Goal: Use online tool/utility: Use online tool/utility

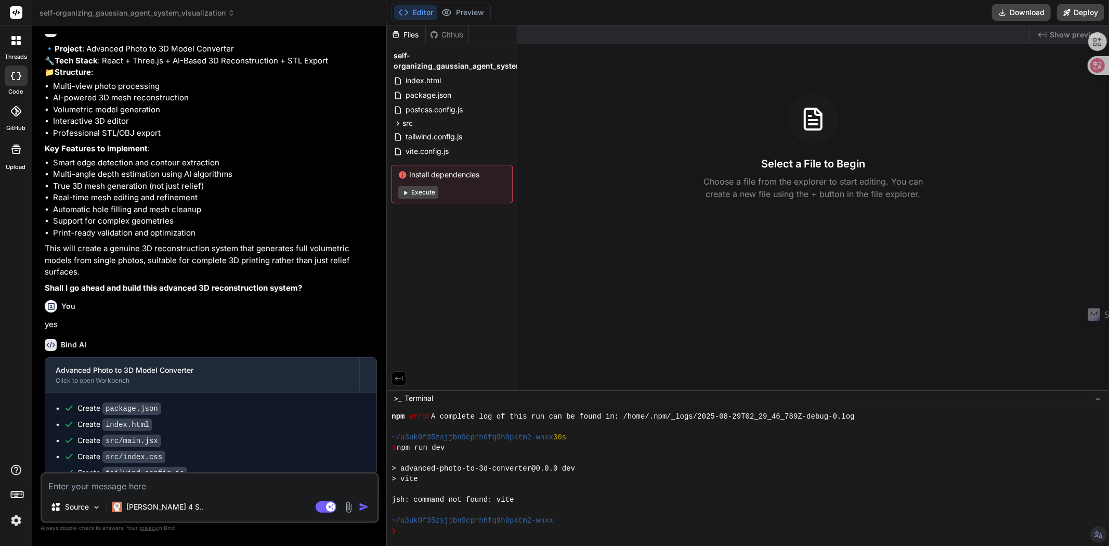
scroll to position [510, 0]
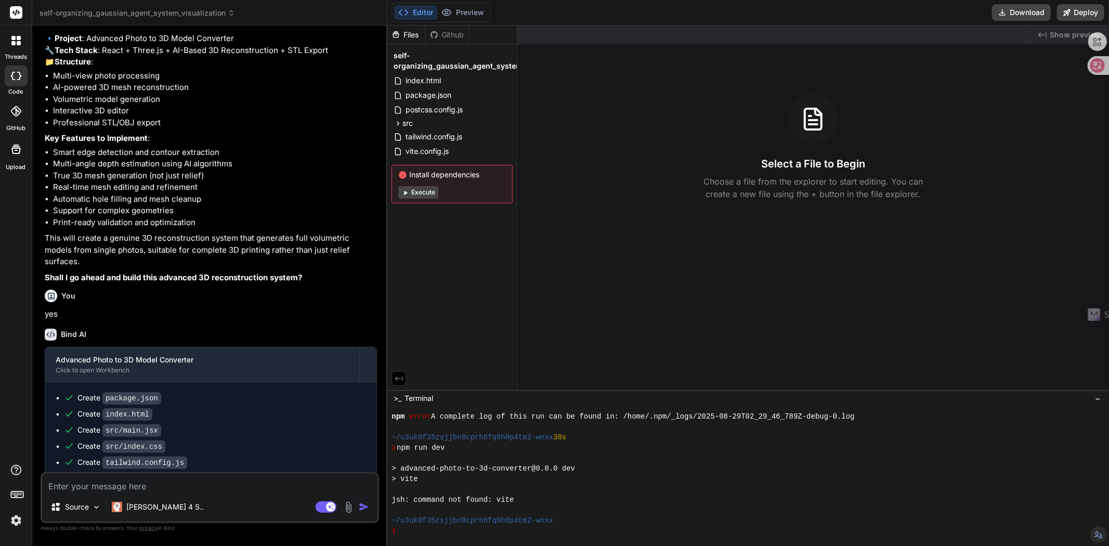
click at [615, 242] on div "Created with Pixso. Show preview Select a File to Begin Choose a file from the …" at bounding box center [813, 207] width 592 height 365
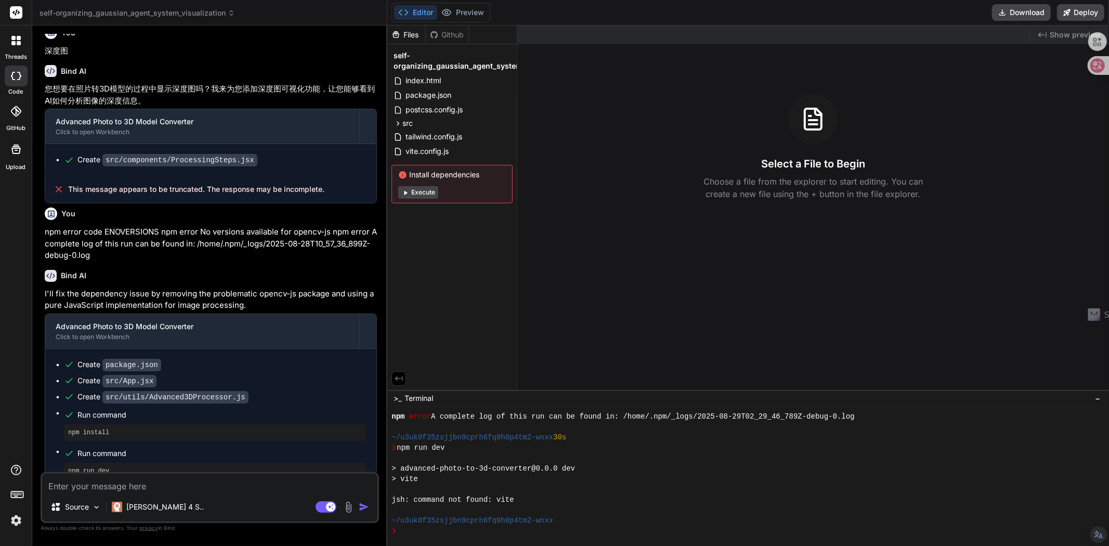
scroll to position [1230, 0]
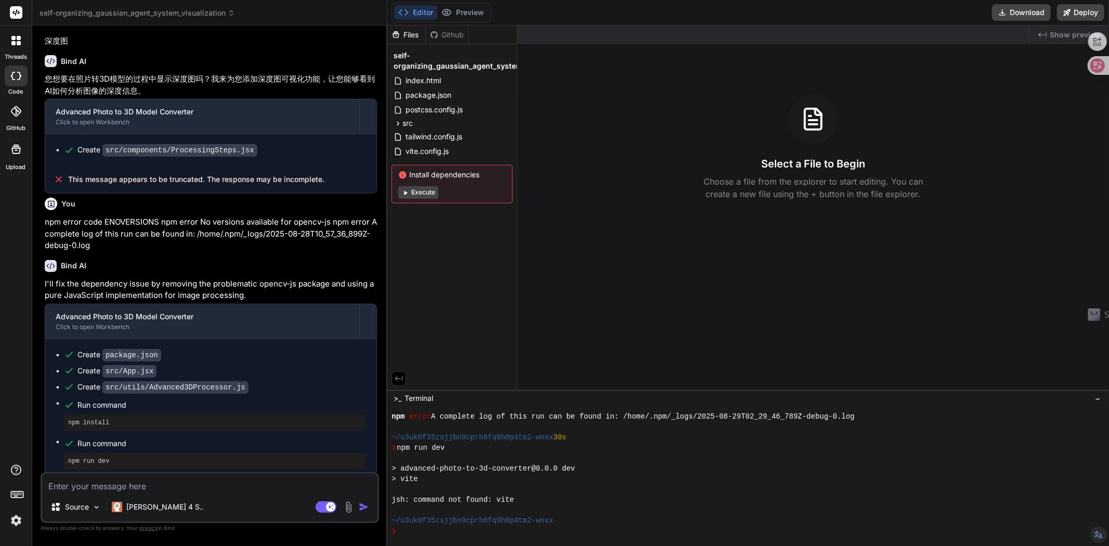
click at [260, 414] on div "npm install" at bounding box center [215, 422] width 302 height 17
click at [526, 473] on div "jsh: command not found: vite" at bounding box center [744, 500] width 704 height 10
click at [998, 14] on button "Deploy" at bounding box center [1080, 12] width 47 height 17
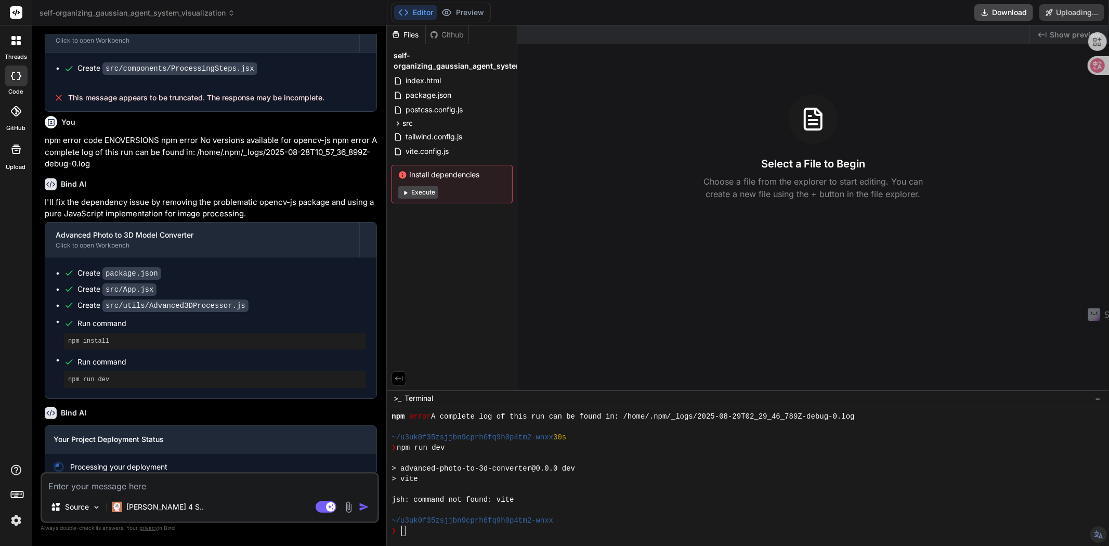
scroll to position [1321, 0]
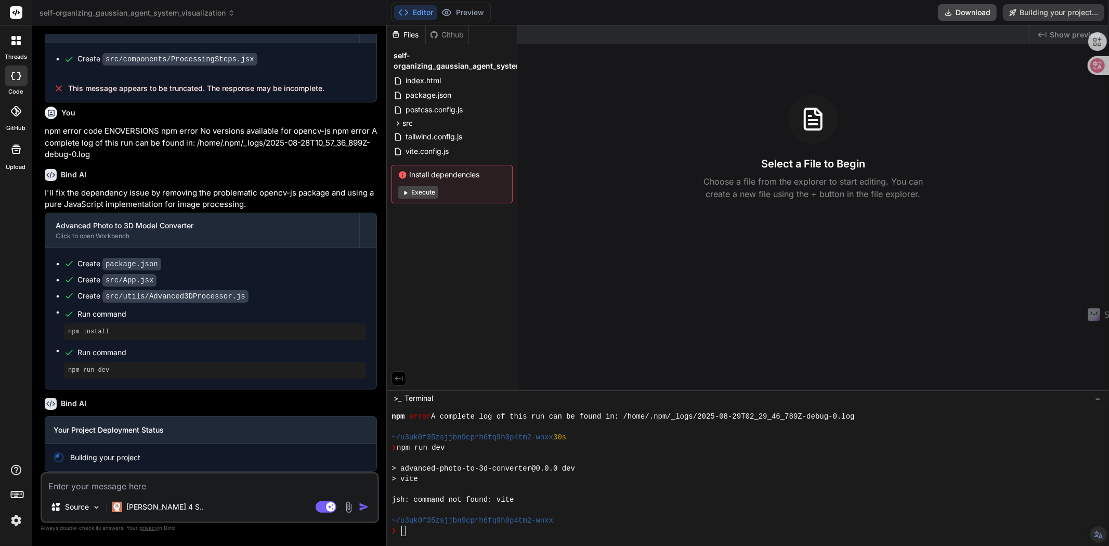
click at [427, 192] on button "Execute" at bounding box center [418, 192] width 40 height 12
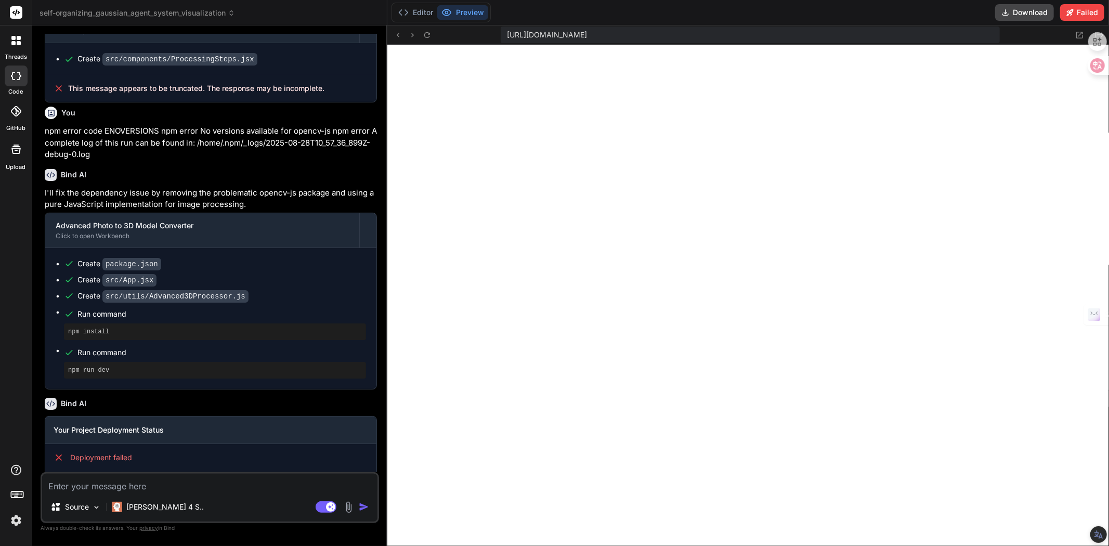
scroll to position [405, 0]
click at [465, 16] on button "Preview" at bounding box center [462, 12] width 51 height 15
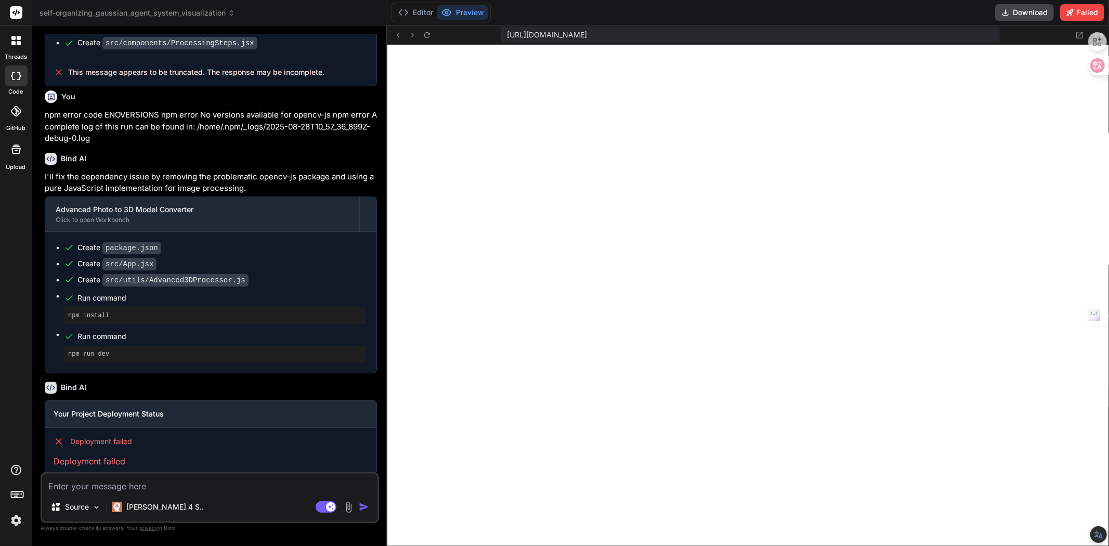
scroll to position [1350, 0]
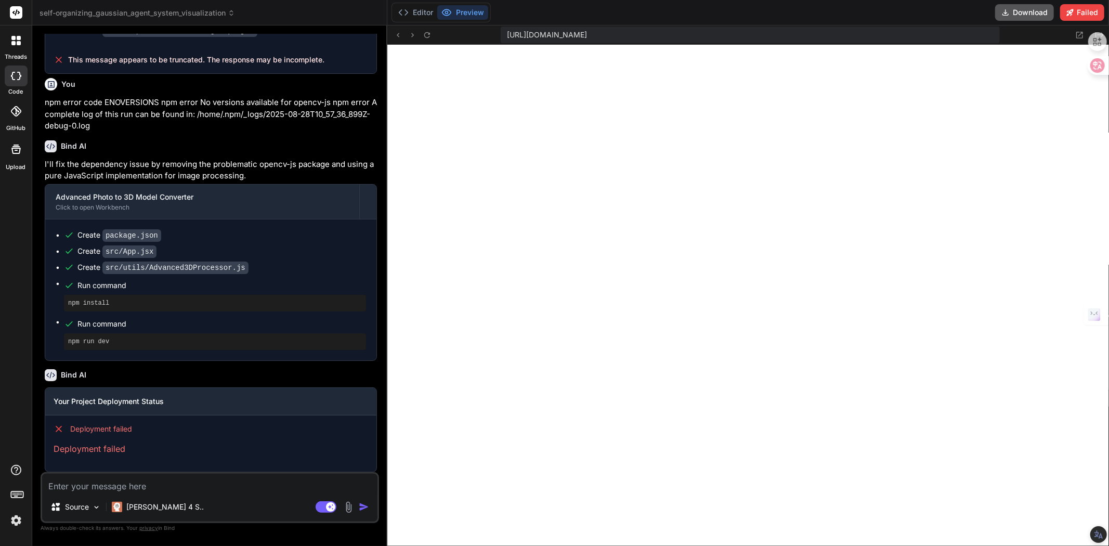
click at [998, 12] on icon at bounding box center [1006, 13] width 6 height 6
type textarea "x"
click at [141, 473] on textarea at bounding box center [209, 483] width 335 height 19
type textarea "y"
type textarea "x"
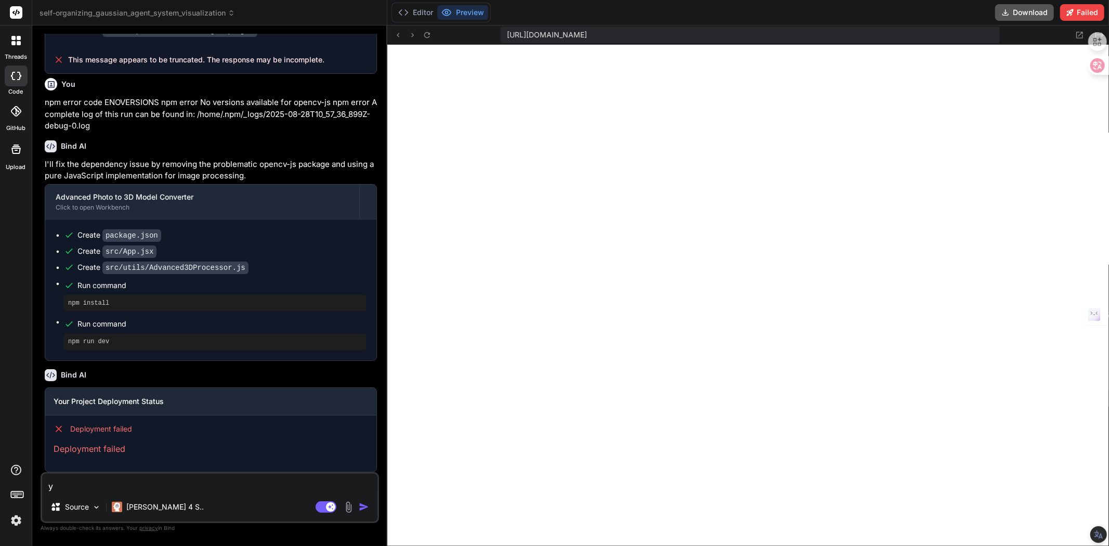
type textarea "yo"
type textarea "x"
type textarea "yon"
type textarea "x"
type textarea "yo"
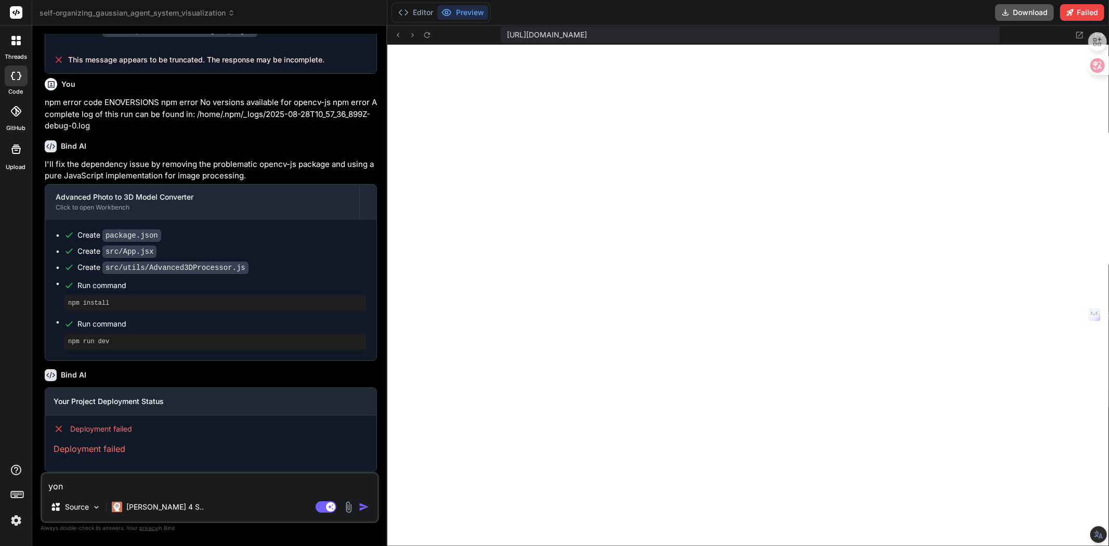
type textarea "x"
type textarea "y"
type textarea "x"
type textarea "y"
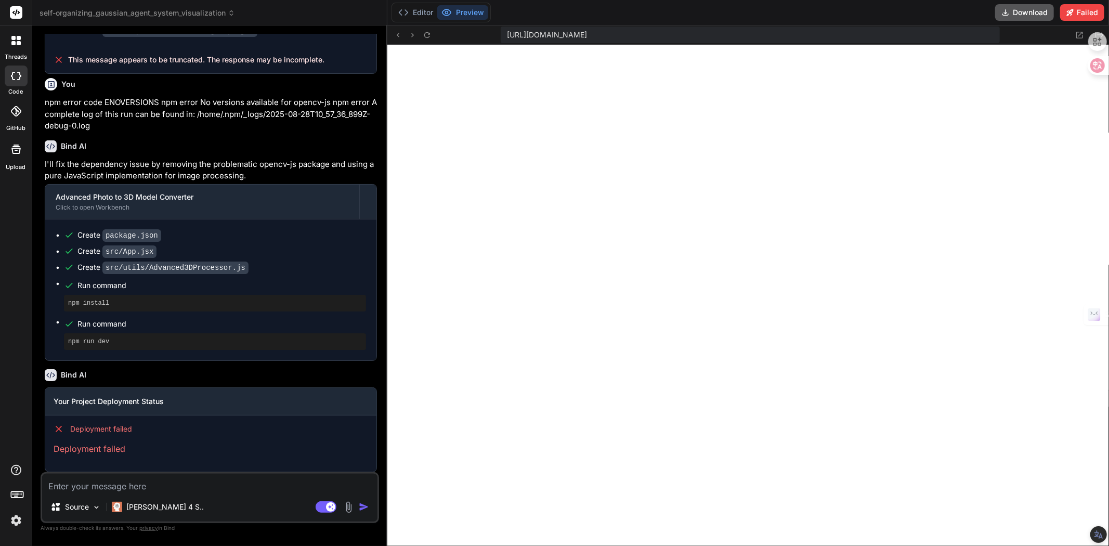
type textarea "x"
type textarea "yo"
type textarea "x"
type textarea "yon"
type textarea "x"
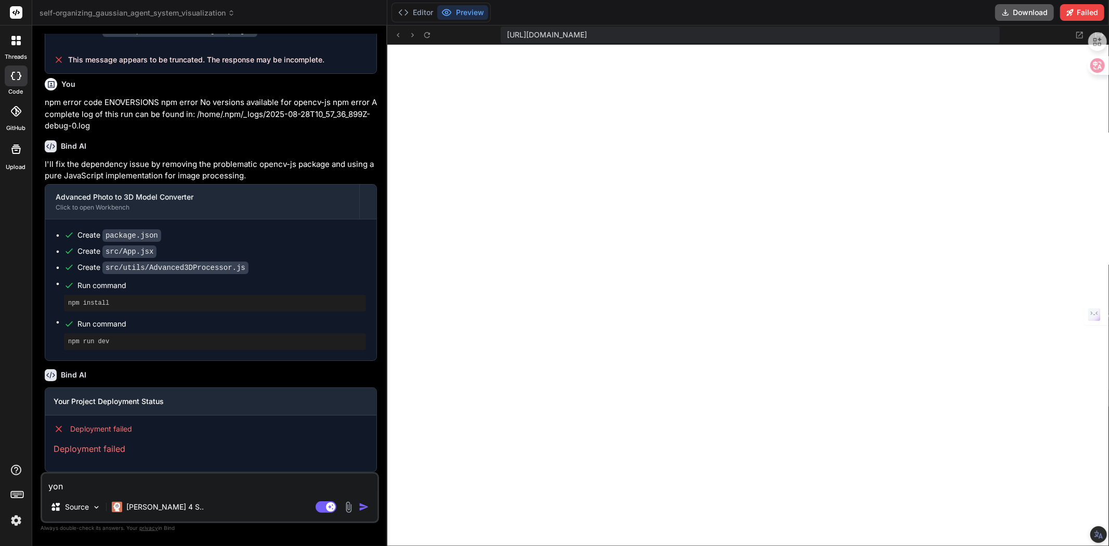
type textarea "yong"
type textarea "x"
type textarea "yong'l"
type textarea "x"
type textarea "[PERSON_NAME]"
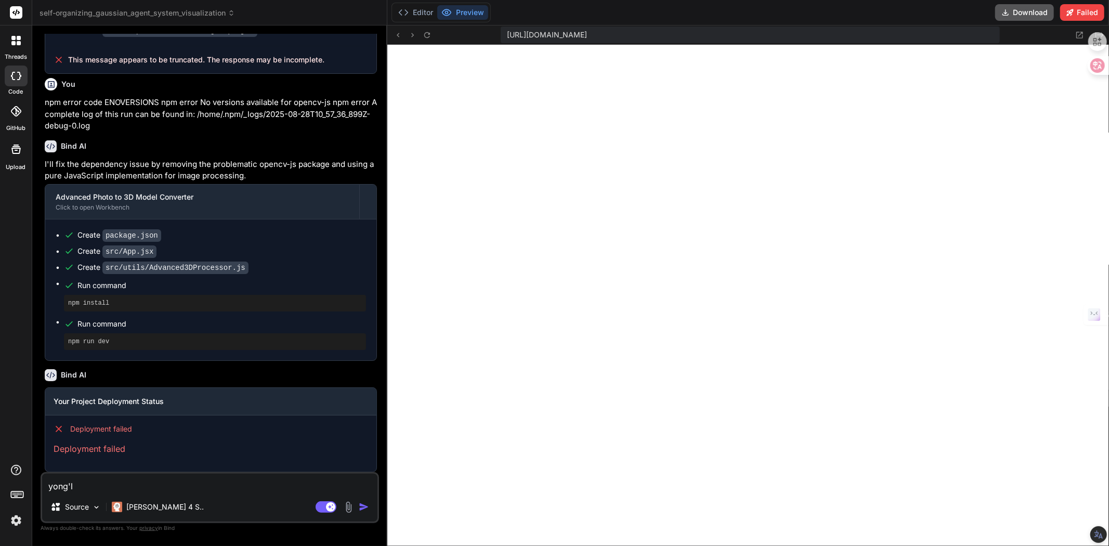
type textarea "x"
type textarea "[PERSON_NAME]"
type textarea "x"
type textarea "[PERSON_NAME]"
type textarea "x"
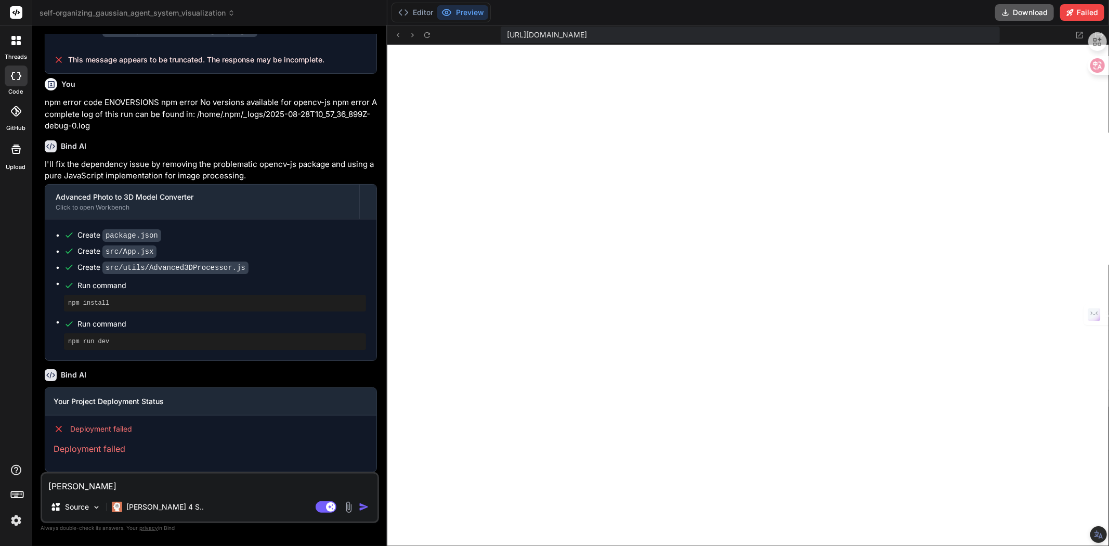
type textarea "[PERSON_NAME]'w"
type textarea "x"
type textarea "[PERSON_NAME]'wa"
type textarea "x"
type textarea "[PERSON_NAME]"
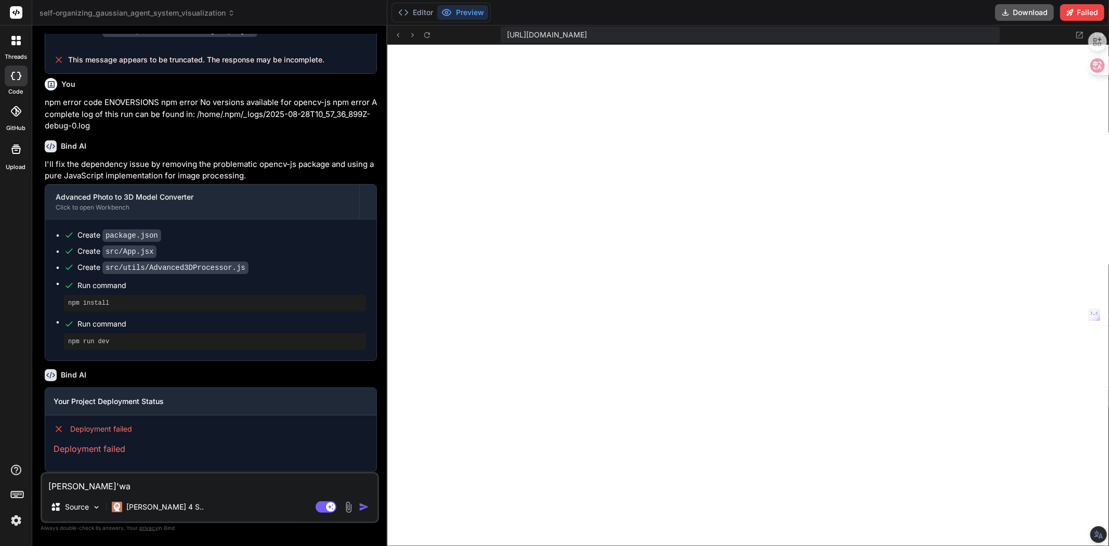
type textarea "x"
type textarea "用另外"
type textarea "x"
type textarea "用另外d"
type textarea "x"
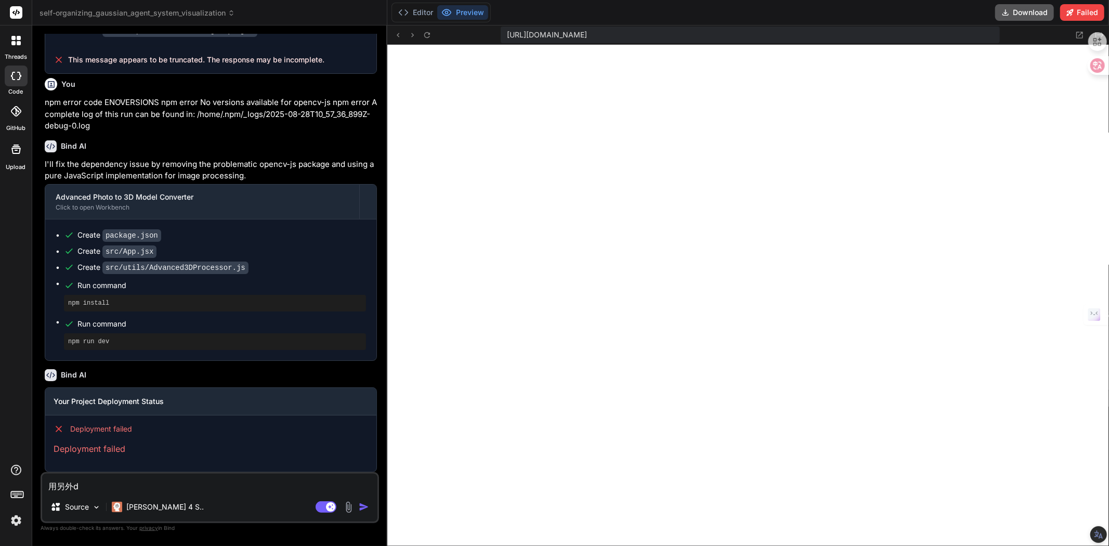
type textarea "用另外de"
type textarea "x"
type textarea "用另外的"
type textarea "x"
type textarea "用另外的f"
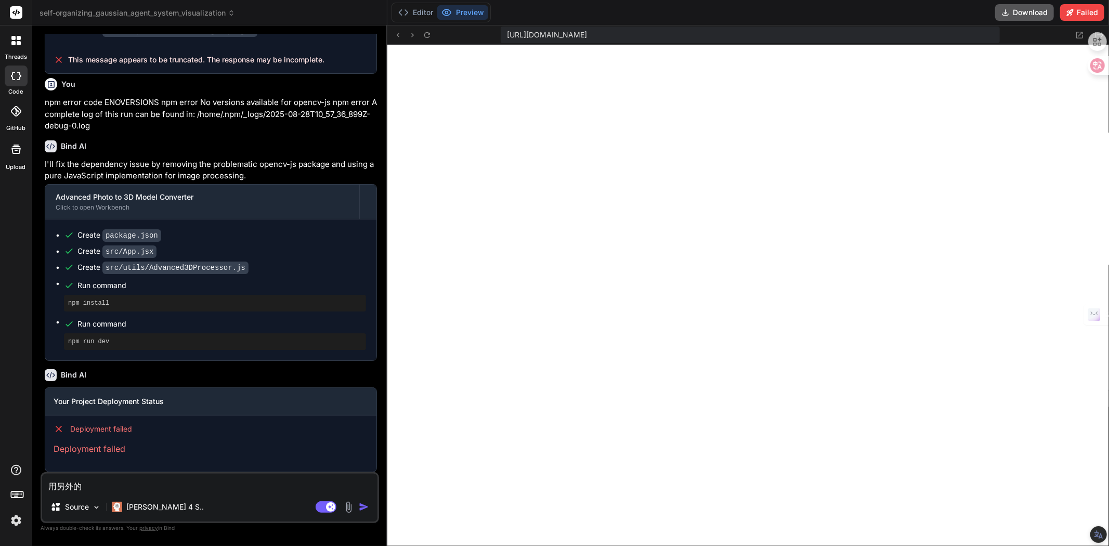
type textarea "x"
type textarea "用另外的fa"
type textarea "x"
type textarea "用另外的fan"
type textarea "x"
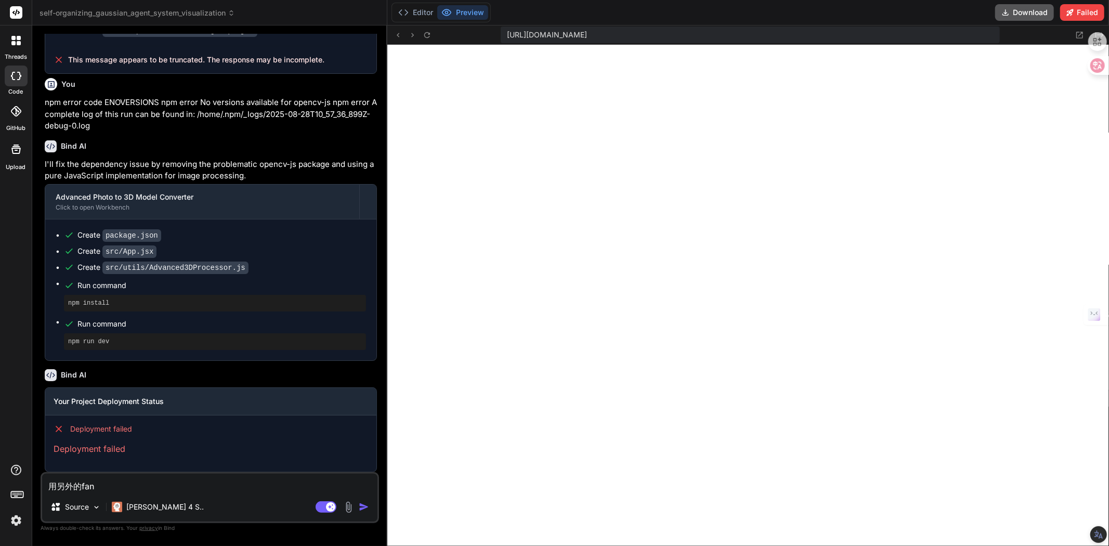
type textarea "用另外的fan's"
type textarea "x"
type textarea "用另外的fan'sh"
type textarea "x"
type textarea "用另外的fan'shi"
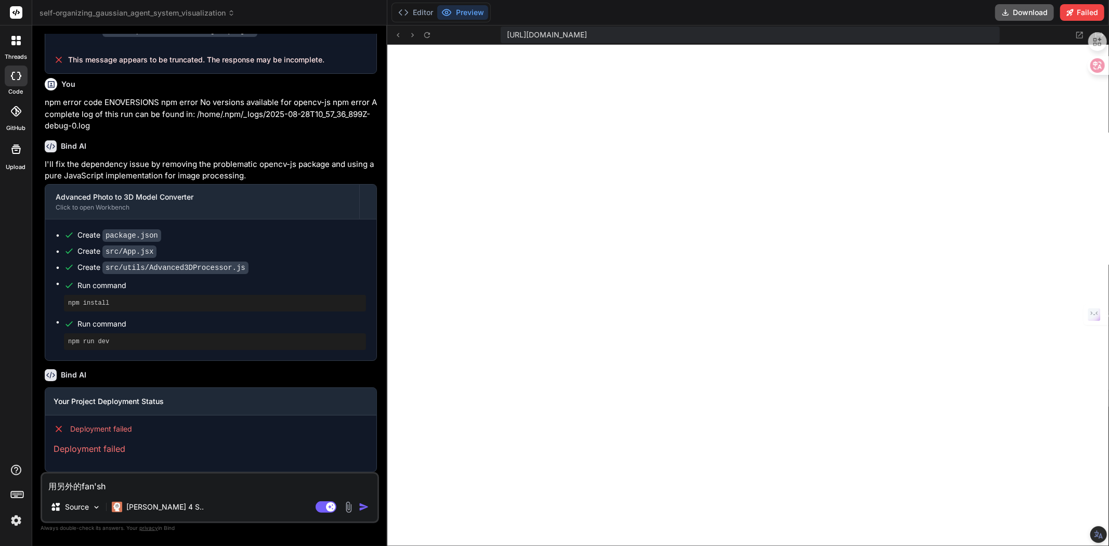
type textarea "x"
type textarea "用另外的fan'sh"
type textarea "x"
type textarea "用另外的fan's"
type textarea "x"
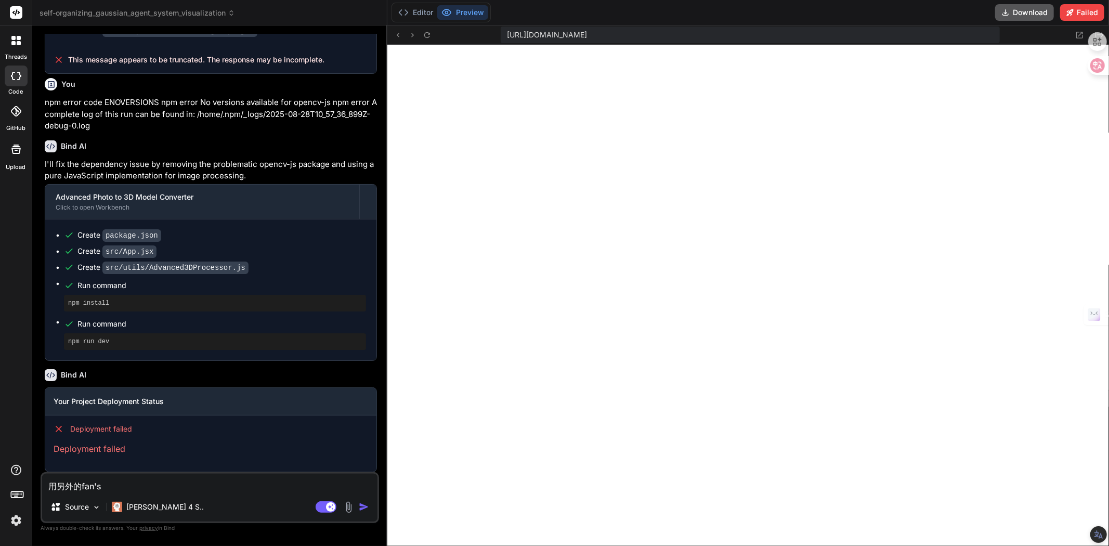
type textarea "用另外的fan"
type textarea "x"
type textarea "用另外的fang"
type textarea "x"
type textarea "用另外的fang'f"
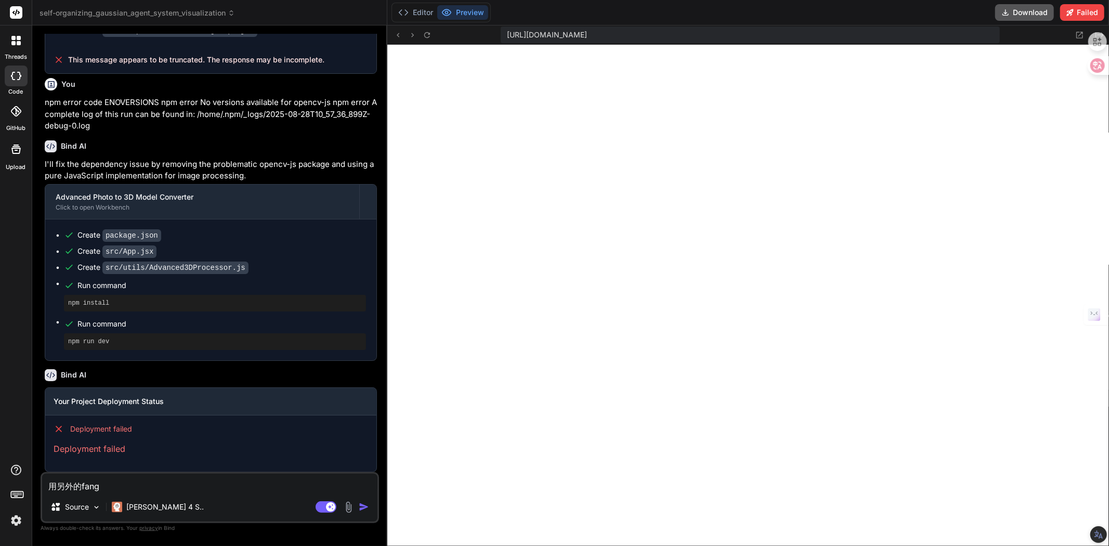
type textarea "x"
type textarea "用另外的fang'fa"
type textarea "x"
type textarea "用另外的方法"
type textarea "x"
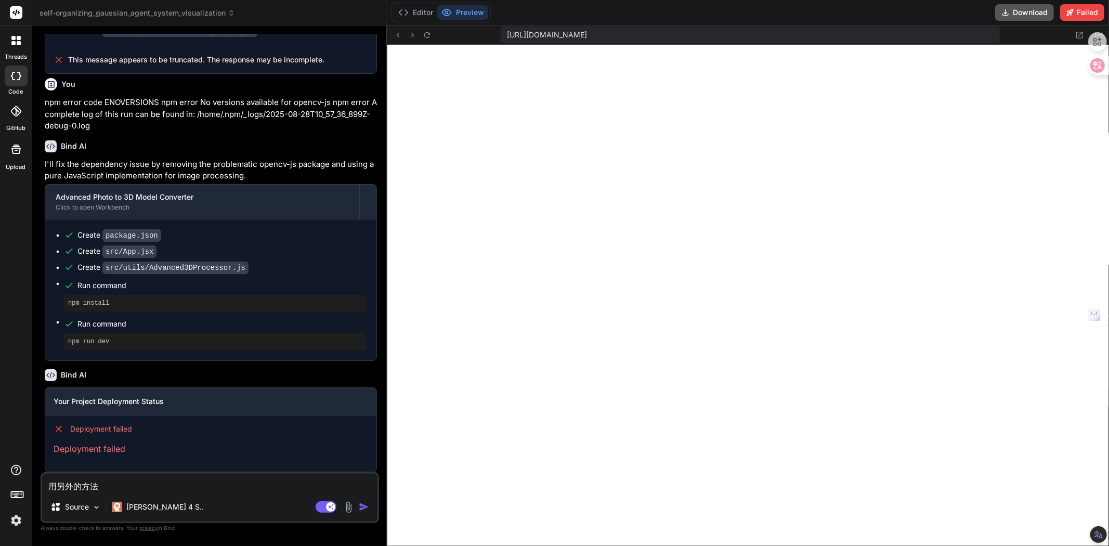
type textarea "用另外的方法x"
type textarea "x"
type textarea "用另外的方法xi"
type textarea "x"
type textarea "用另外的方法xie"
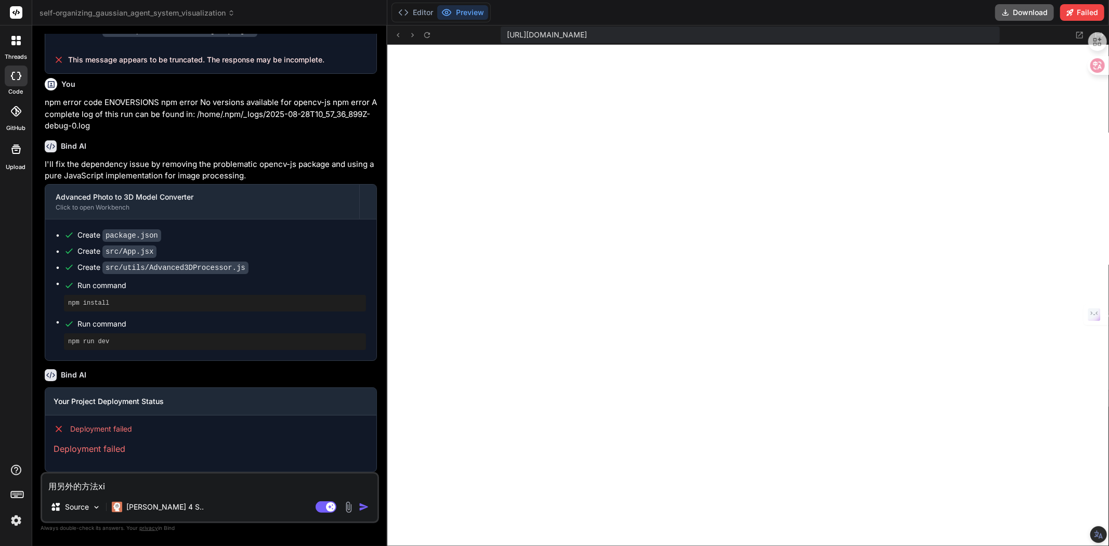
type textarea "x"
type textarea "用另外的方法写"
type textarea "x"
type textarea "用另外的方法写，"
type textarea "x"
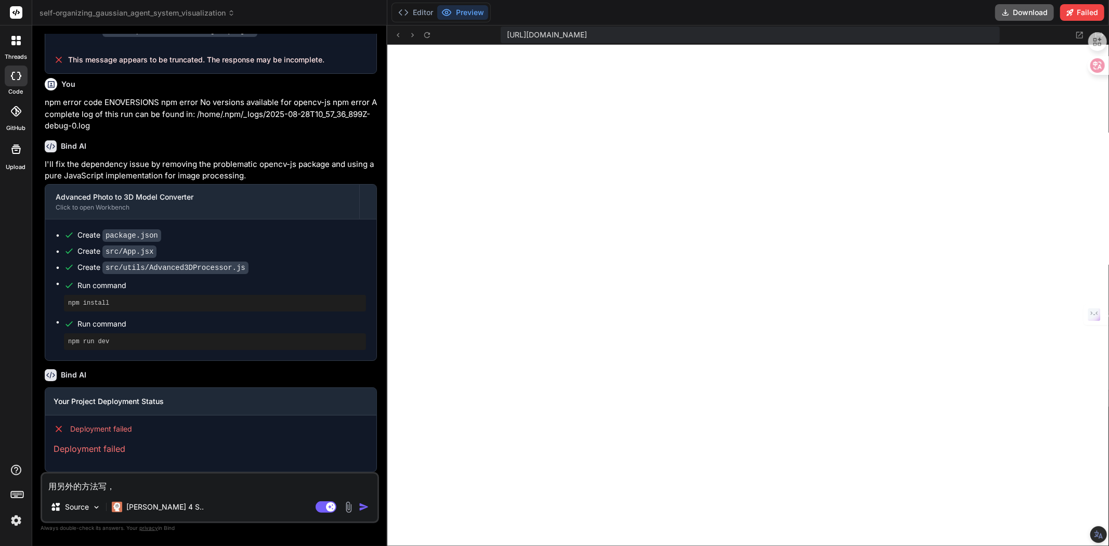
type textarea "用另外的方法写，w"
type textarea "x"
type textarea "用另外的方法写，[PERSON_NAME]"
type textarea "x"
type textarea "用另外的方法写，wu'f"
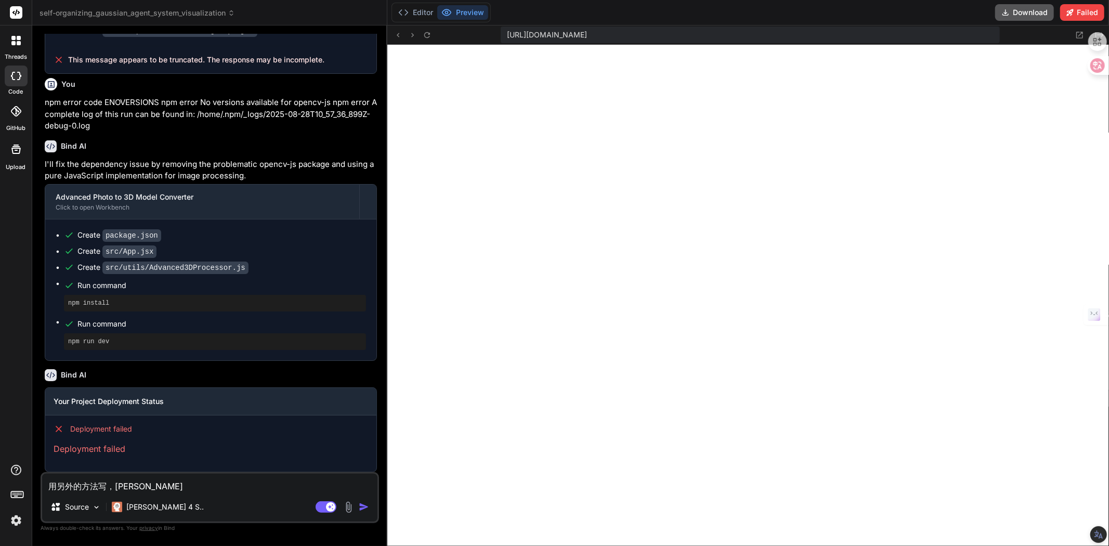
type textarea "x"
type textarea "用另外的方法写，[PERSON_NAME]'fa"
type textarea "x"
type textarea "用另外的方法写，无法"
type textarea "x"
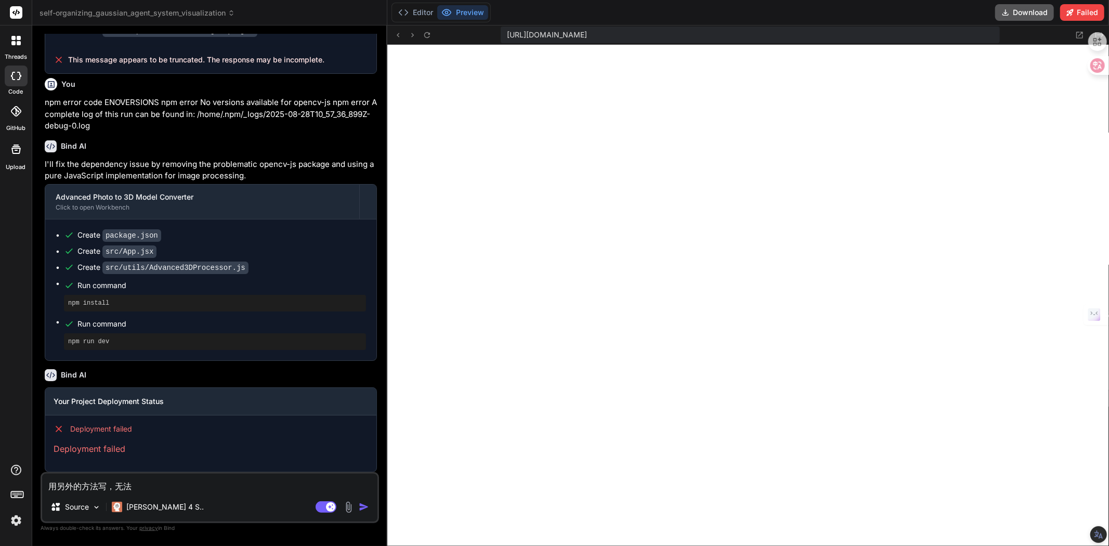
type textarea "用另外的方法写，无法s"
type textarea "x"
type textarea "用另外的方法写，无法sh"
type textarea "x"
type textarea "用另外的方法写，无法shi"
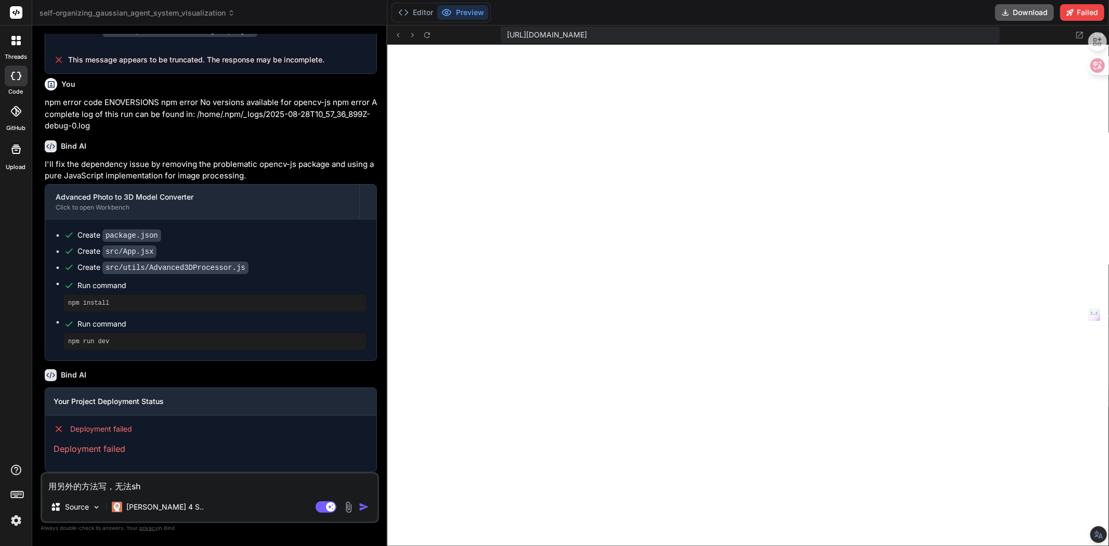
type textarea "x"
type textarea "用另外的方法写，无法shi'y"
type textarea "x"
type textarea "用另外的方法写，无法shi'yo"
type textarea "x"
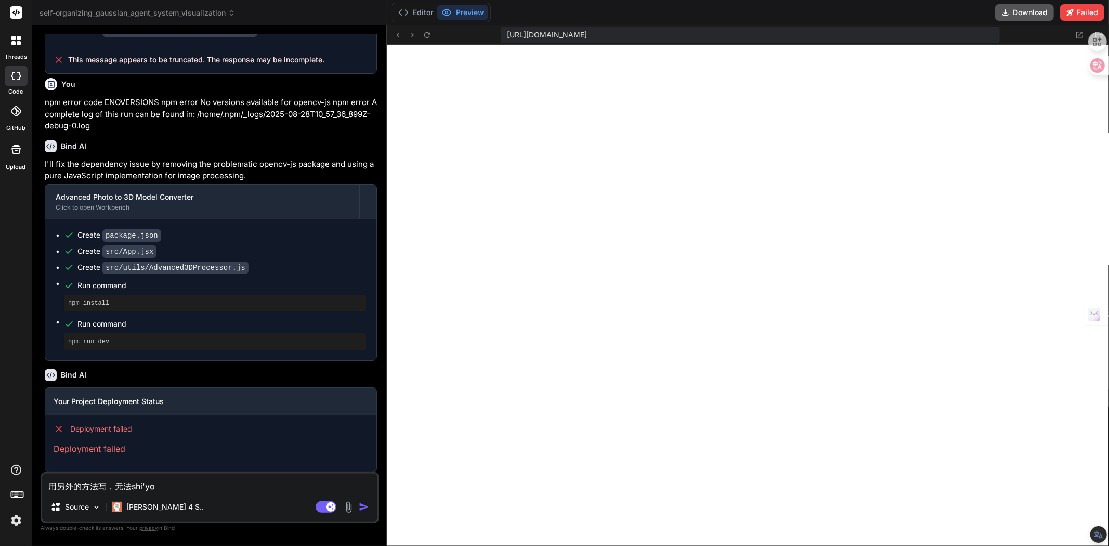
type textarea "用另外的方法写，无法shi'yon"
type textarea "x"
type textarea "用另外的方法写，无法[PERSON_NAME]"
type textarea "x"
type textarea "用另外的方法写，无法使用"
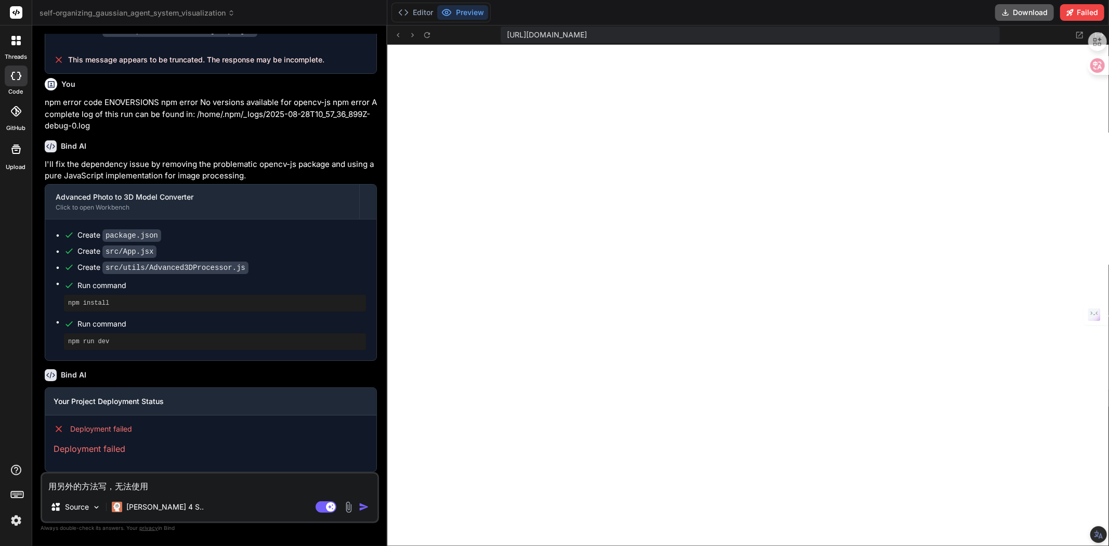
type textarea "x"
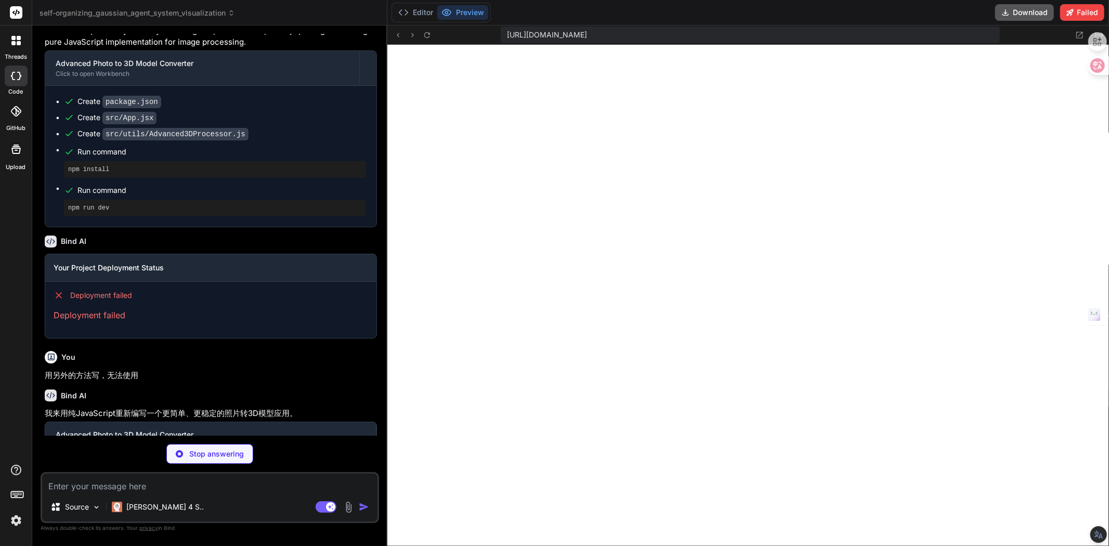
scroll to position [1497, 0]
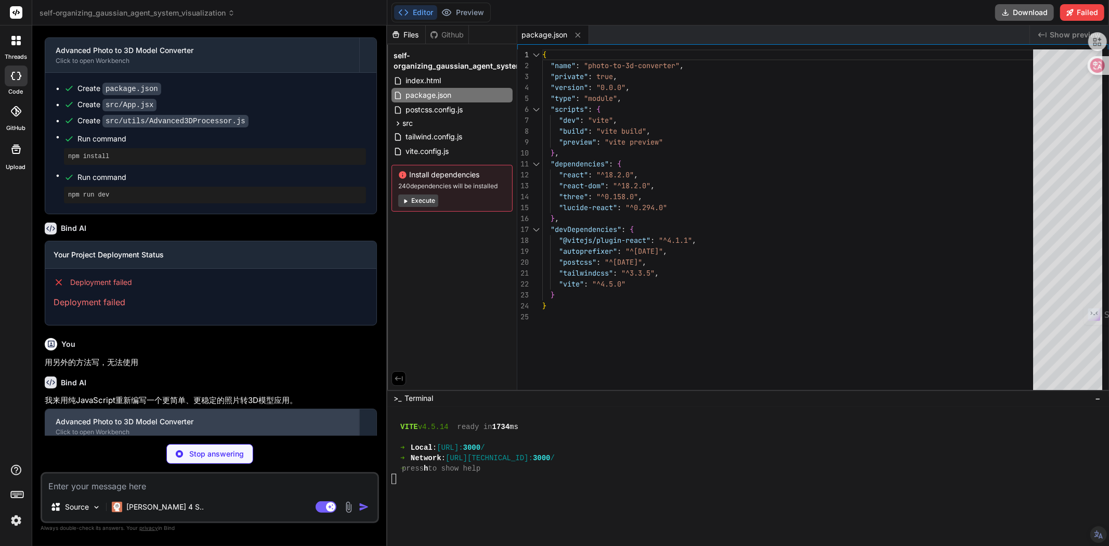
type textarea "x"
type textarea "<script type="module" src="/src/main.jsx"></script> </body> </html>"
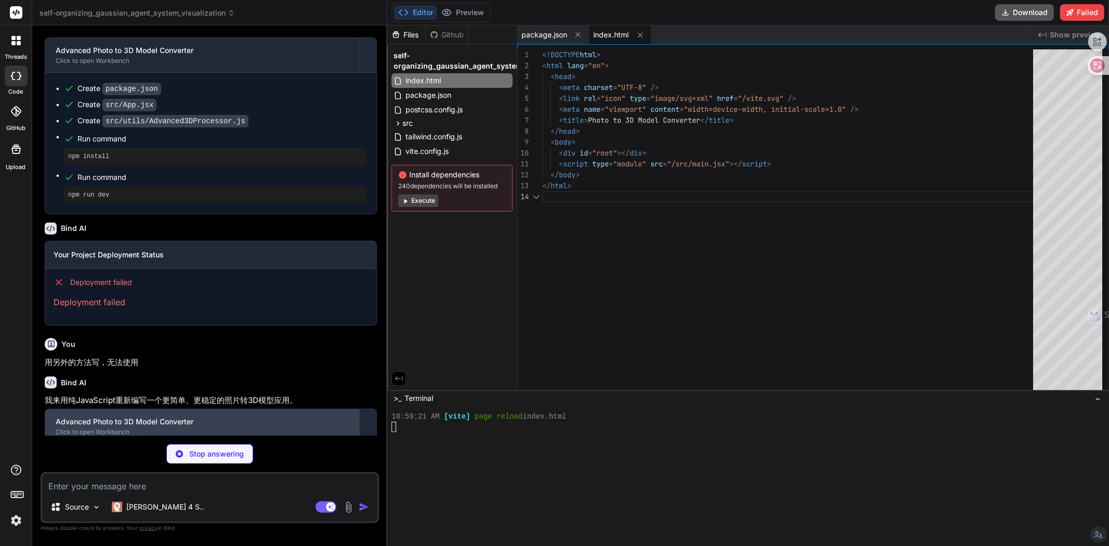
scroll to position [467, 0]
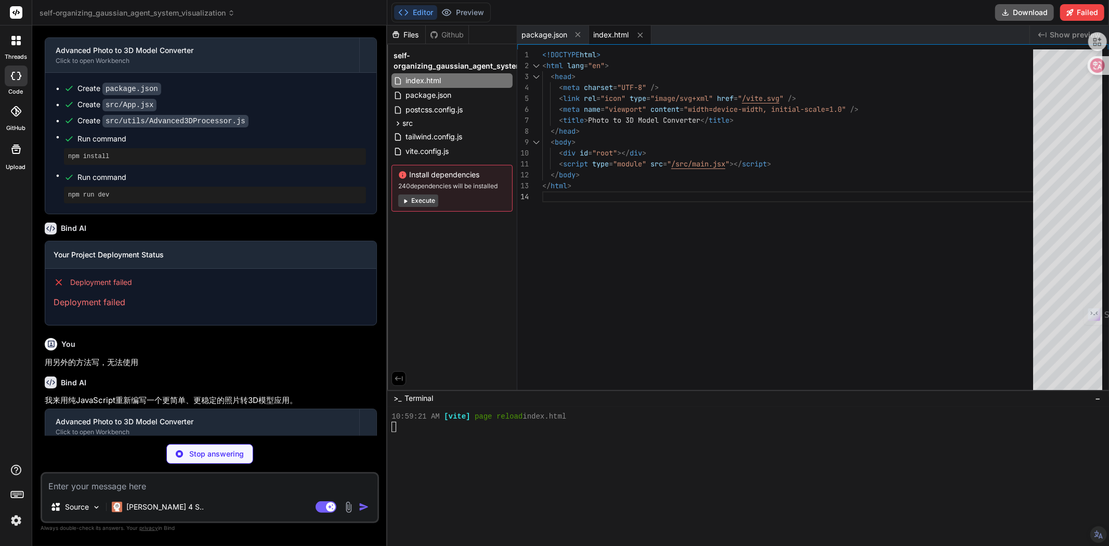
type textarea "x"
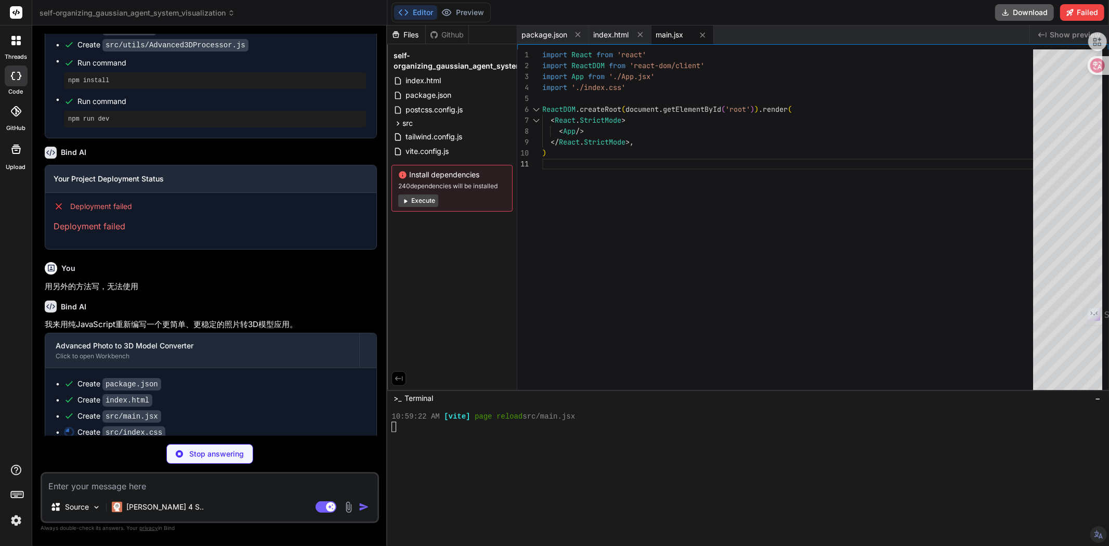
scroll to position [1576, 0]
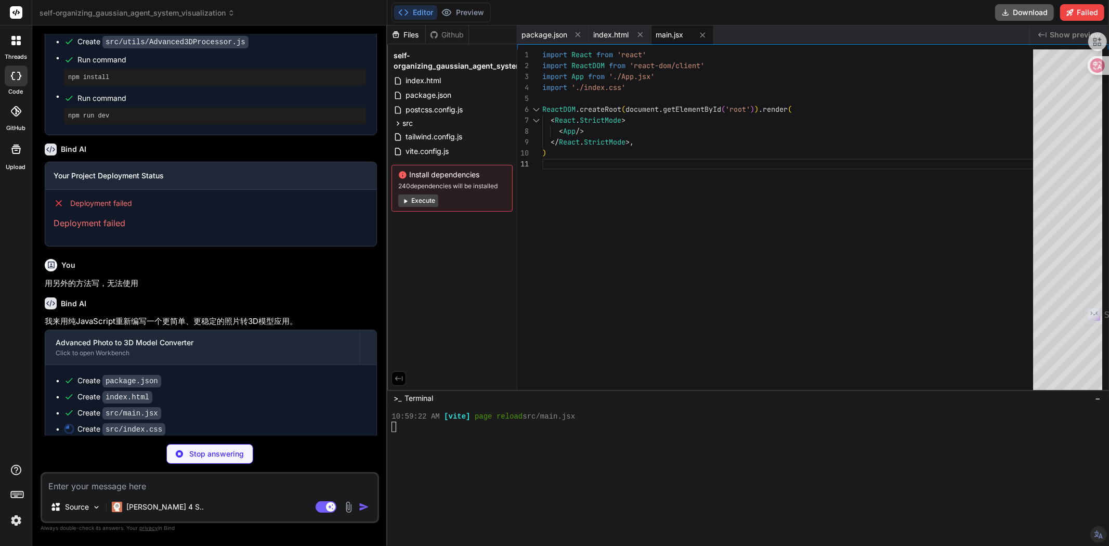
type textarea "x"
type textarea "image-rendering: pixelated; }"
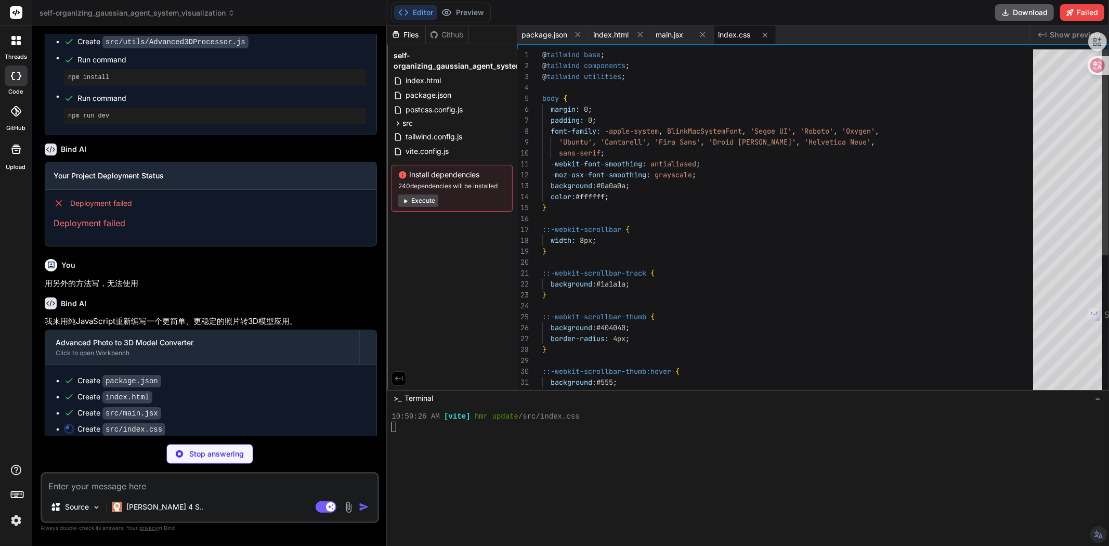
scroll to position [488, 0]
type textarea "x"
type textarea "850: '#1f2937', 950: '#030712', } } }, }, plugins: [], }"
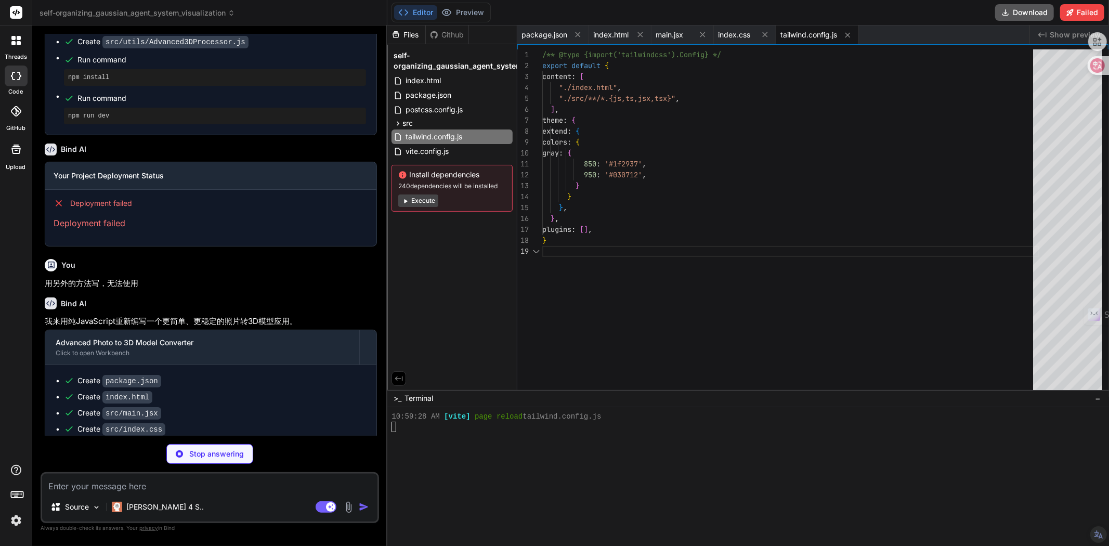
scroll to position [498, 0]
type textarea "x"
type textarea "export default { plugins: { tailwindcss: {}, autoprefixer: {}, }, }"
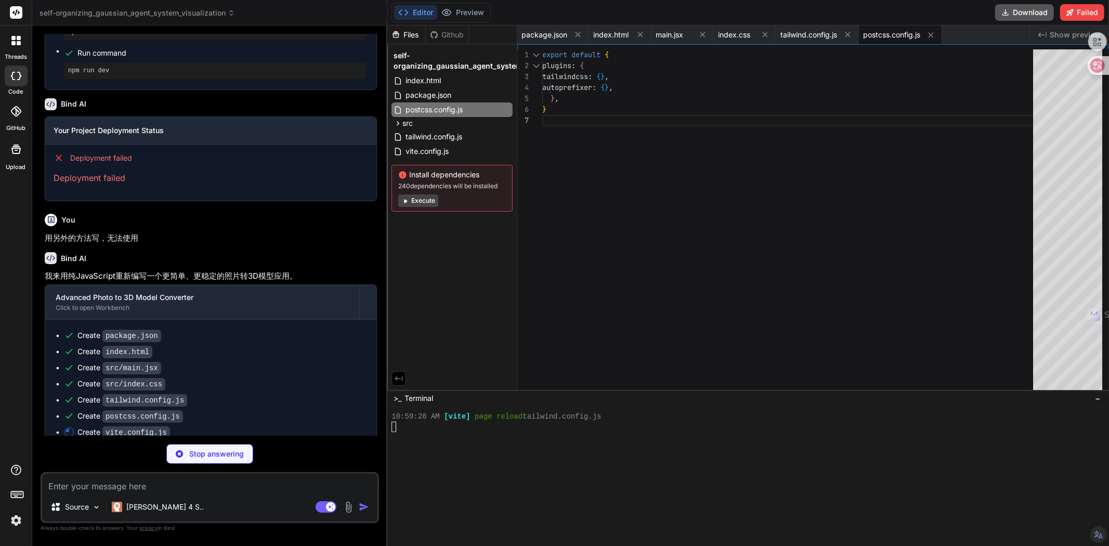
scroll to position [1623, 0]
type textarea "x"
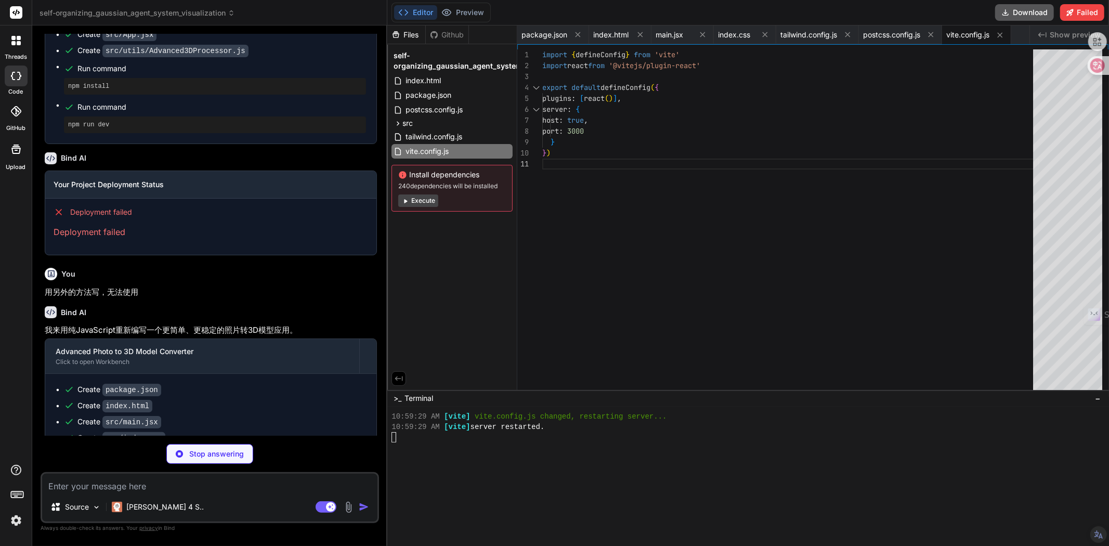
scroll to position [1638, 0]
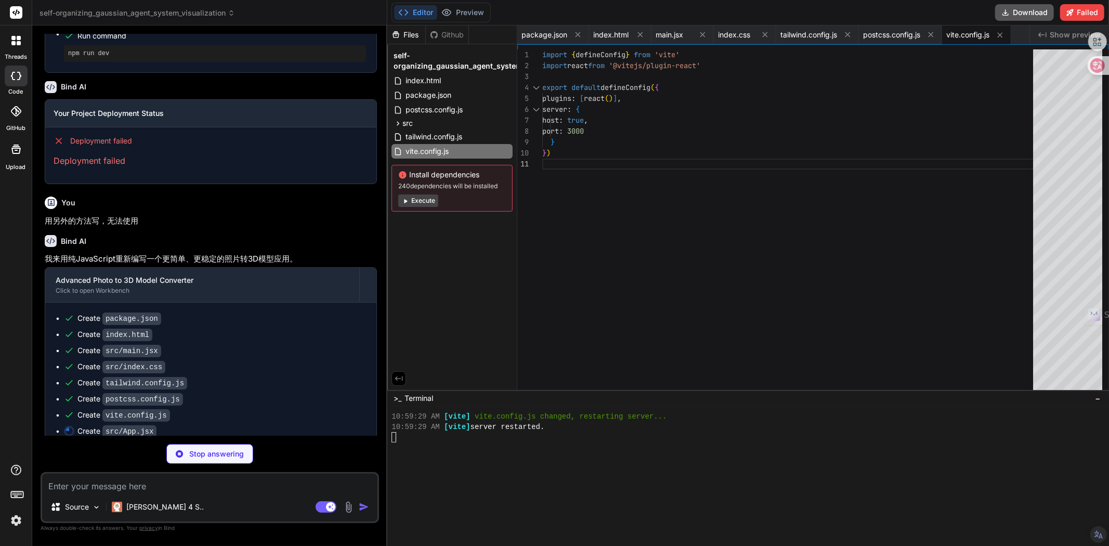
type textarea "x"
type textarea "</div> ) } export default App"
type textarea "x"
type textarea "// 应用增强 for (let i = 0; i < depthMap.length; i++) { depthMap[i] = Math.min(1, e…"
type textarea "x"
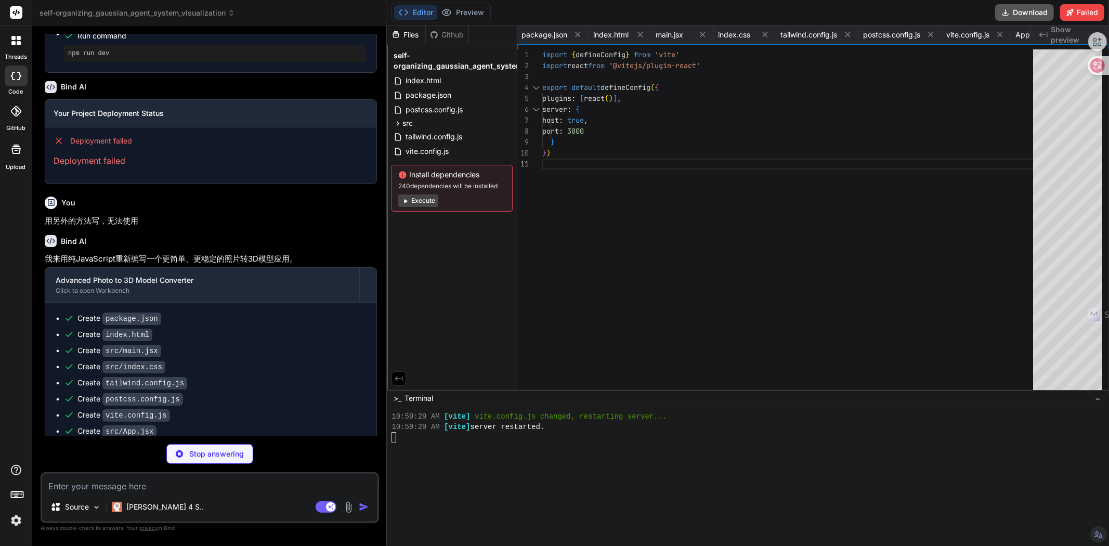
type textarea "const length = Math.sqrt(normals[i] * normals[i] + normals[i + 1] * normals[i +…"
type textarea "x"
type textarea "} return buffer } }"
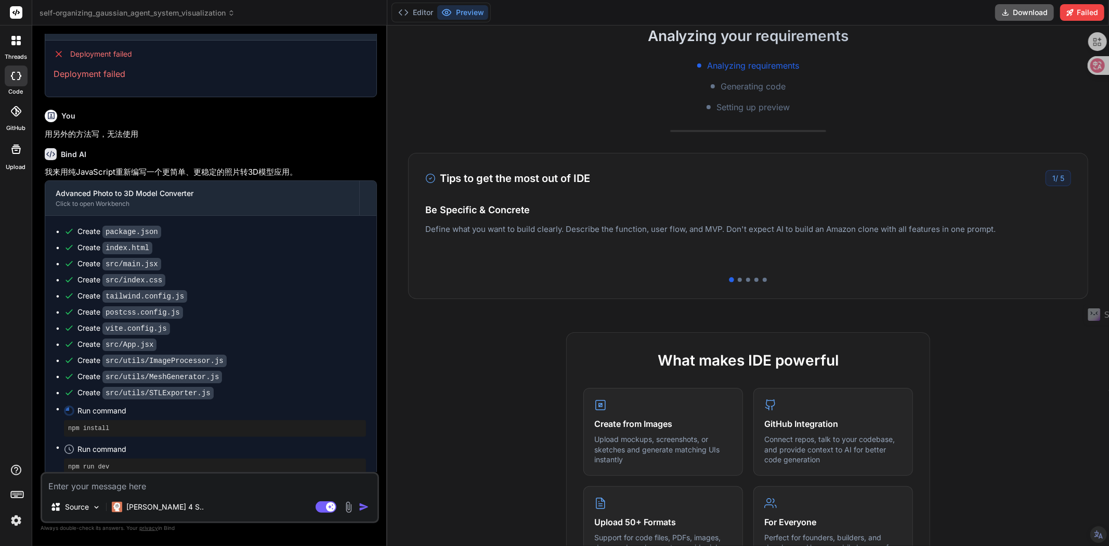
scroll to position [58, 0]
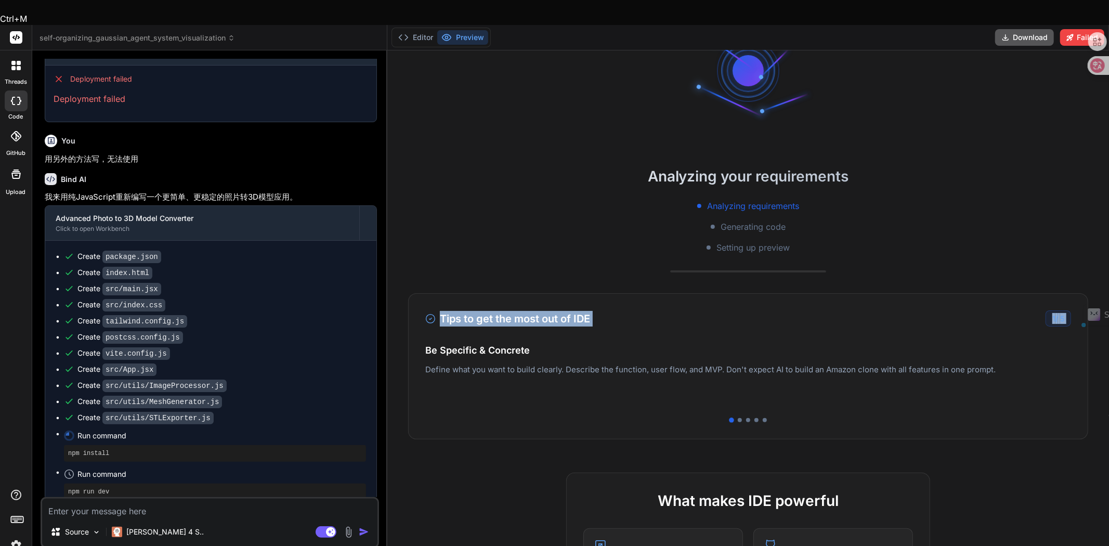
drag, startPoint x: 444, startPoint y: 295, endPoint x: 622, endPoint y: 303, distance: 178.5
click at [622, 303] on div "Tips to get the most out of IDE 1 / 5 Be Specific & Concrete Define what you wa…" at bounding box center [748, 366] width 680 height 146
click at [699, 310] on div "Tips to get the most out of IDE 1 / 5" at bounding box center [748, 318] width 646 height 16
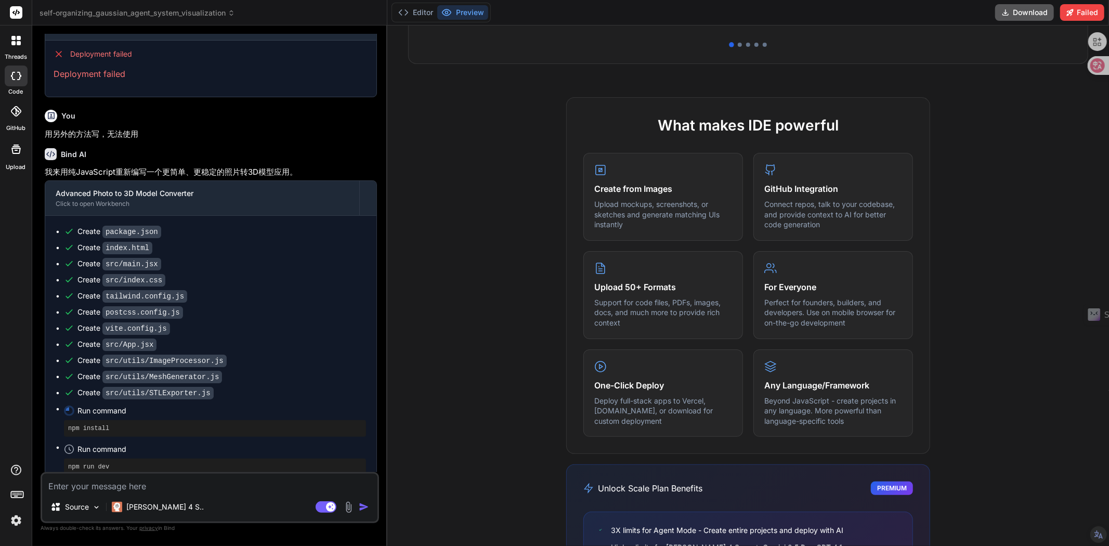
scroll to position [520, 0]
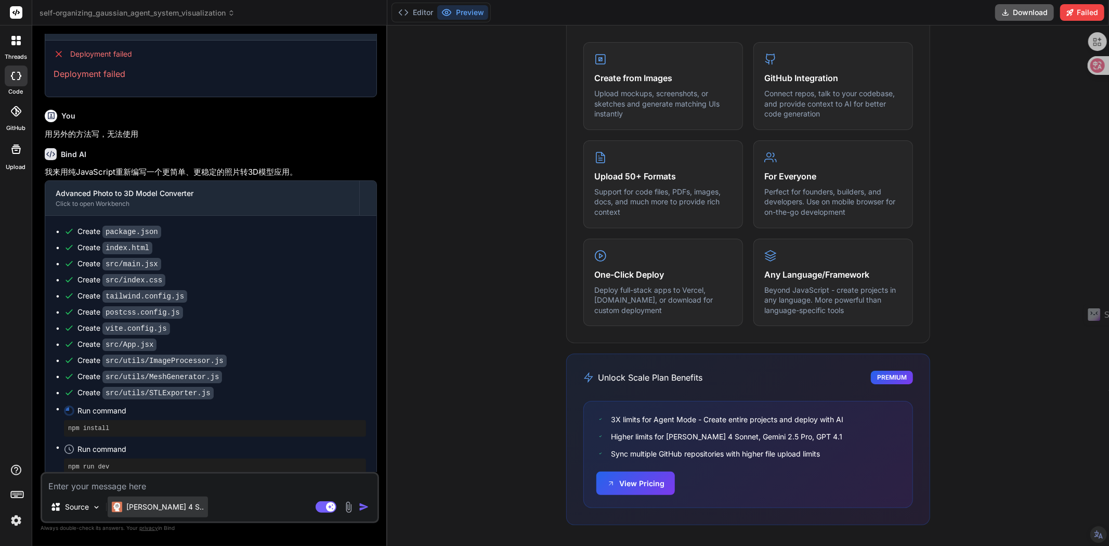
click at [128, 473] on div "[PERSON_NAME] 4 S.." at bounding box center [158, 507] width 100 height 21
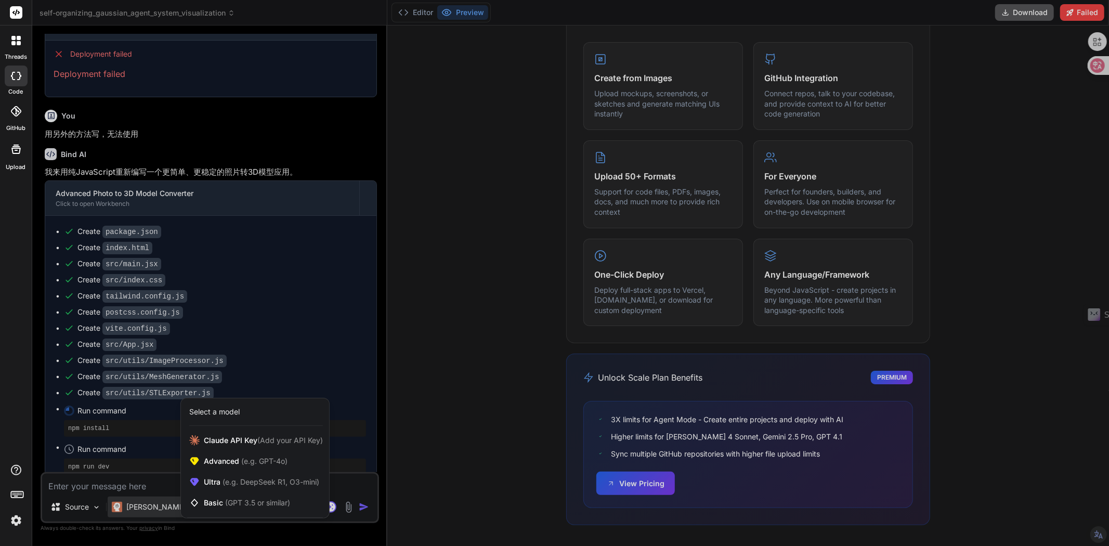
click at [128, 473] on div at bounding box center [554, 273] width 1109 height 546
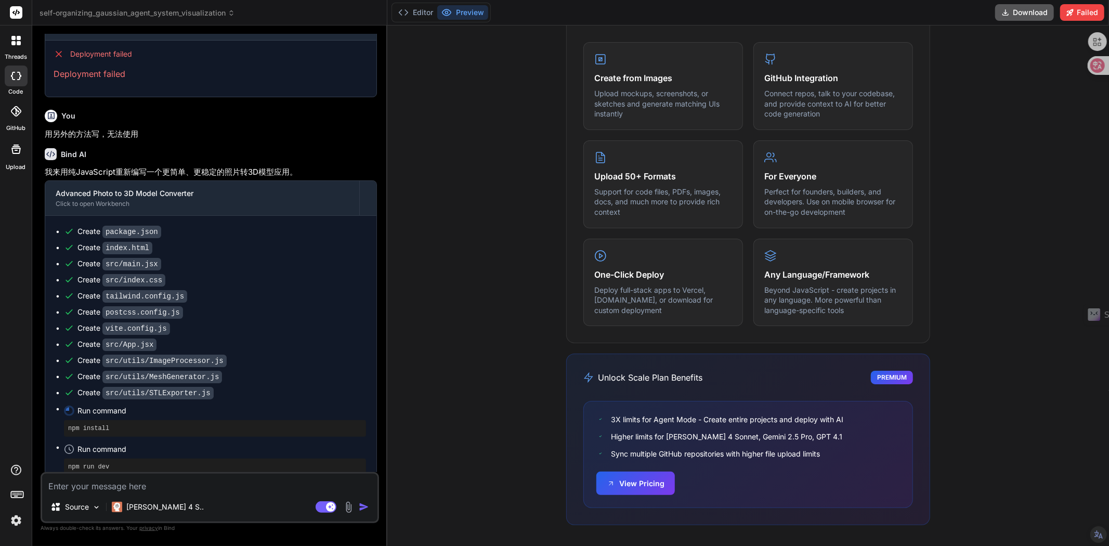
type textarea "x"
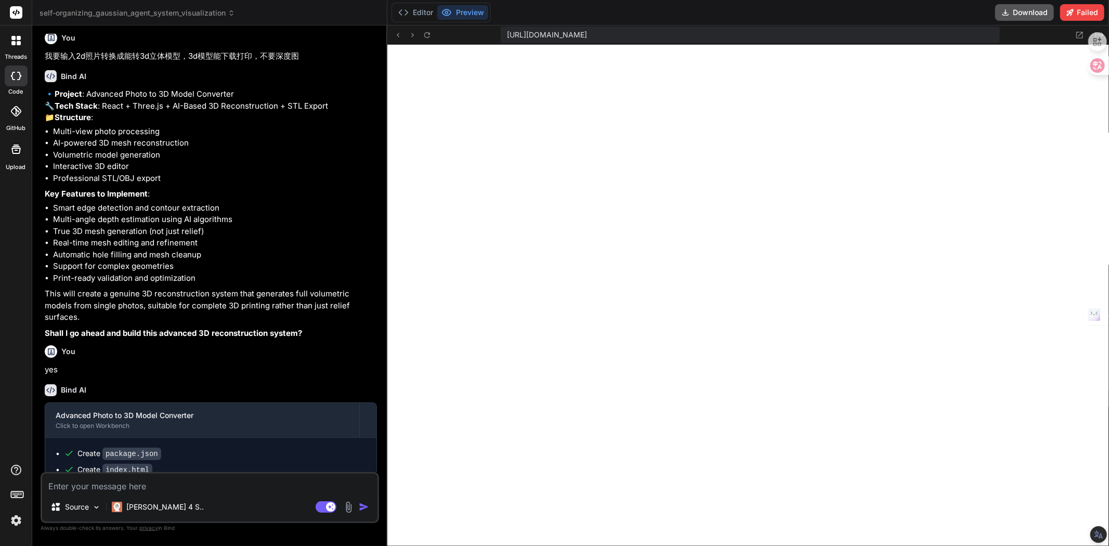
scroll to position [396, 0]
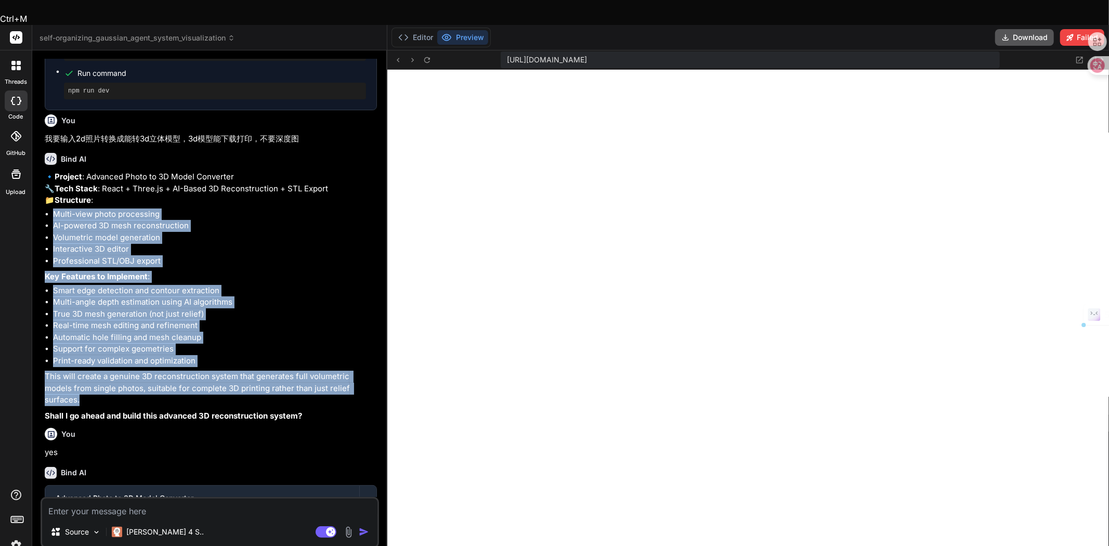
drag, startPoint x: 360, startPoint y: 381, endPoint x: 47, endPoint y: 204, distance: 359.7
click at [47, 204] on div "🔹 Project : Advanced Photo to 3D Model Converter 🔧 Tech Stack : React + Three.j…" at bounding box center [211, 296] width 332 height 251
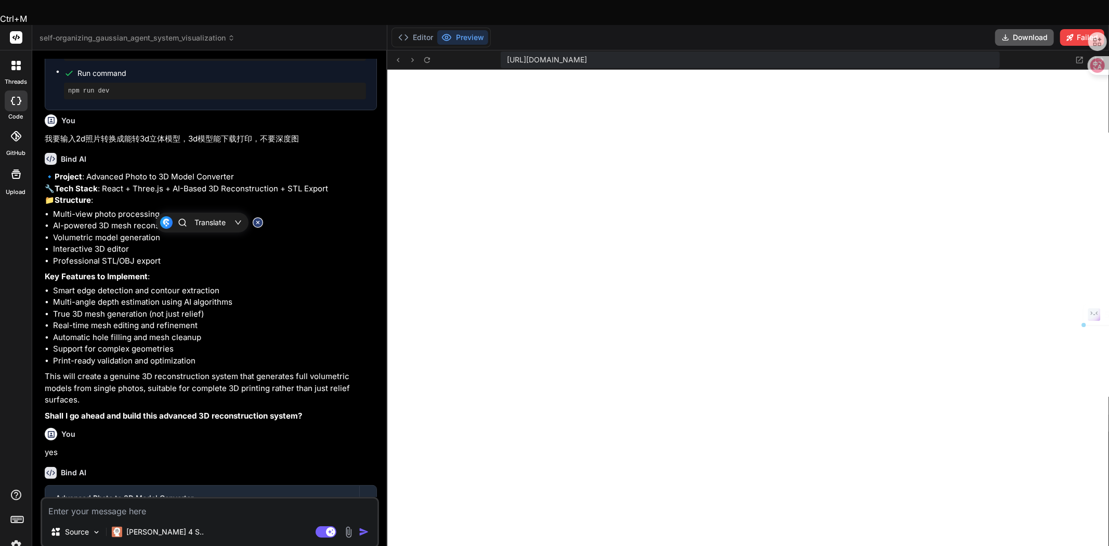
click at [91, 195] on strong "Structure" at bounding box center [73, 200] width 36 height 10
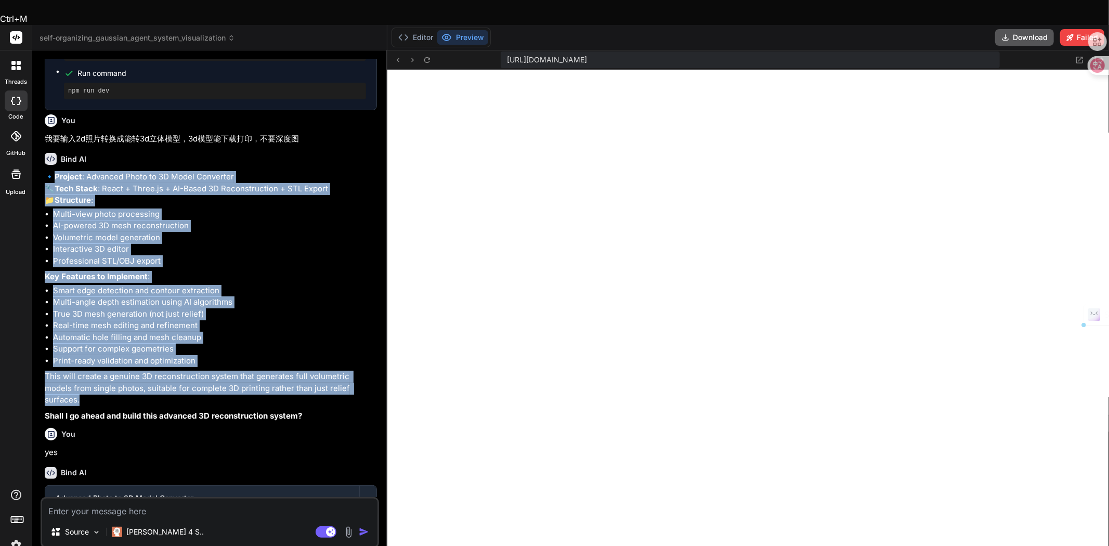
drag, startPoint x: 50, startPoint y: 143, endPoint x: 365, endPoint y: 378, distance: 392.8
click at [365, 378] on div "🔹 Project : Advanced Photo to 3D Model Converter 🔧 Tech Stack : React + Three.j…" at bounding box center [211, 296] width 332 height 251
copy div "🔹 Project : Advanced Photo to 3D Model Converter 🔧 Tech Stack : React + Three.j…"
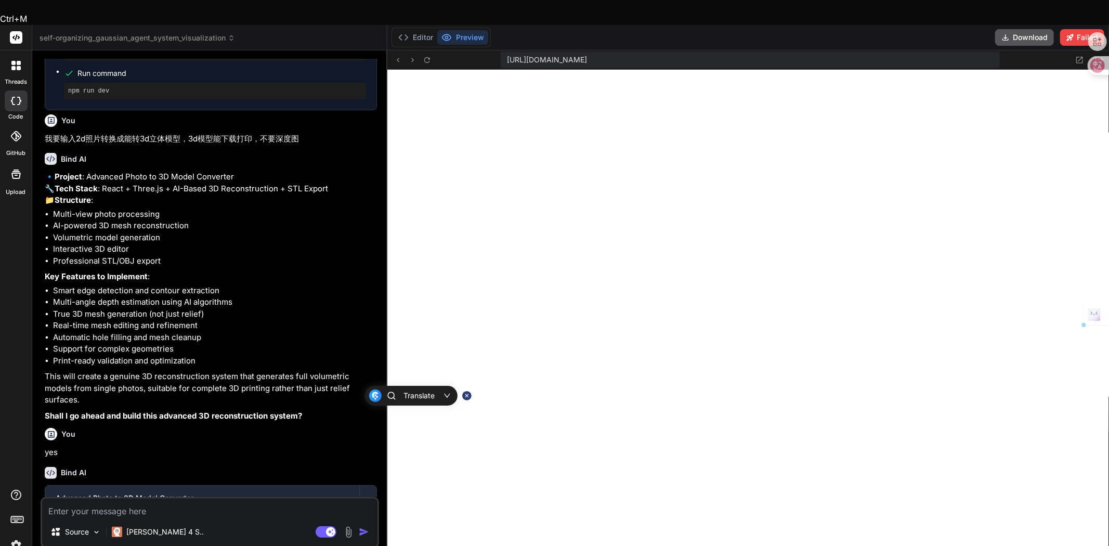
click at [134, 473] on textarea at bounding box center [209, 508] width 335 height 19
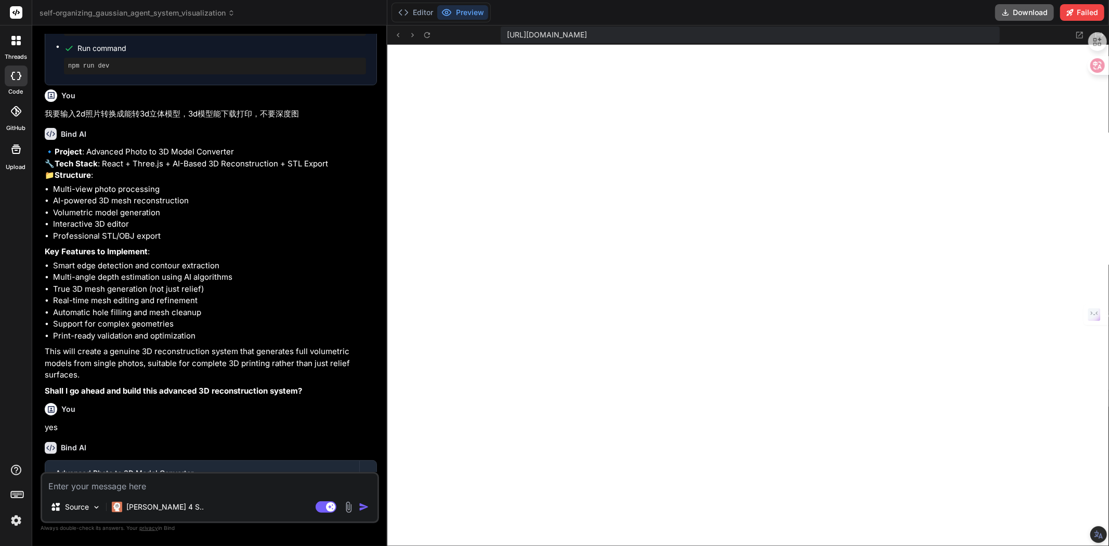
paste textarea "Project: Advanced Photo to 3D Model Converter 🔧 Tech Stack: React + Three.js + …"
type textarea "Project: Advanced Photo to 3D Model Converter 🔧 Tech Stack: React + Three.js + …"
type textarea "x"
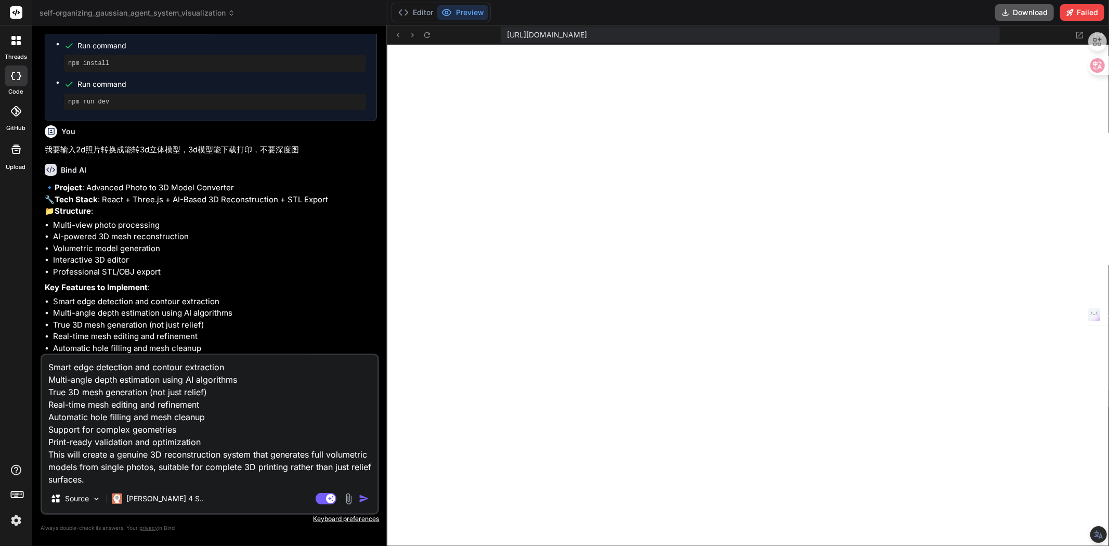
scroll to position [281, 0]
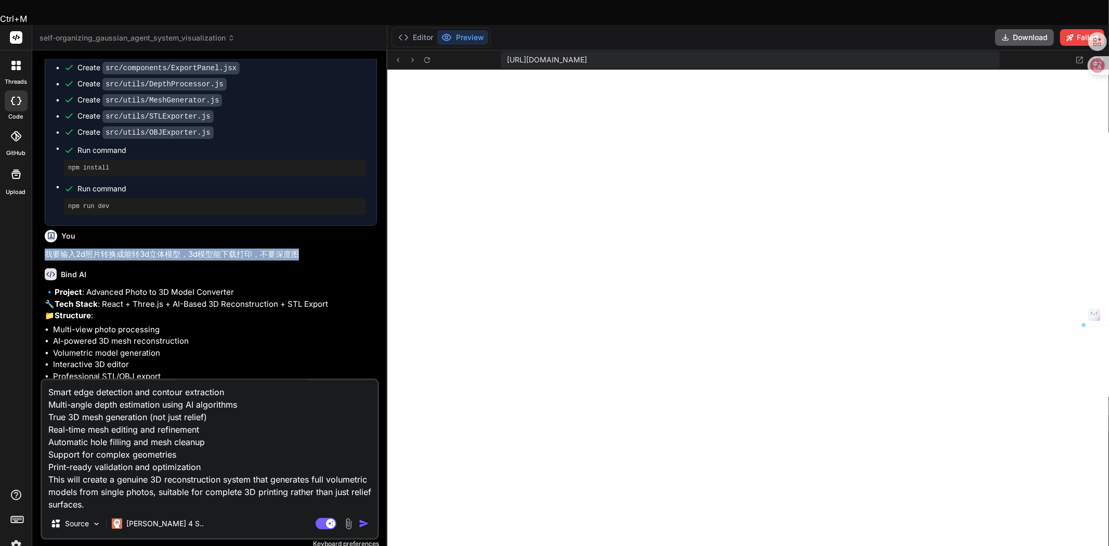
drag, startPoint x: 44, startPoint y: 220, endPoint x: 300, endPoint y: 221, distance: 255.9
click at [300, 249] on p "我要输入2d照片转换成能转3d立体模型，3d模型能下载打印，不要深度图" at bounding box center [211, 255] width 332 height 12
copy p "我要输入2d照片转换成能转3d立体模型，3d模型能下载打印，不要深度图"
click at [160, 473] on textarea "Project: Advanced Photo to 3D Model Converter 🔧 Tech Stack: React + Three.js + …" at bounding box center [209, 444] width 335 height 129
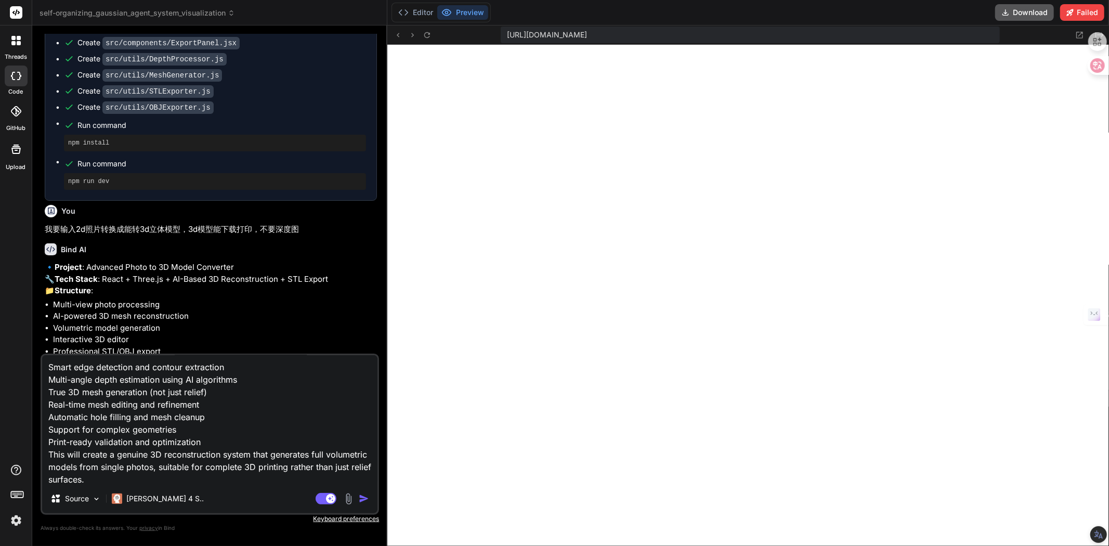
paste textarea "我要输入2d照片转换成能转3d立体模型，3d模型能下载打印，不要深度图"
type textarea "Project: Advanced Photo to 3D Model Converter 🔧 Tech Stack: React + Three.js + …"
type textarea "x"
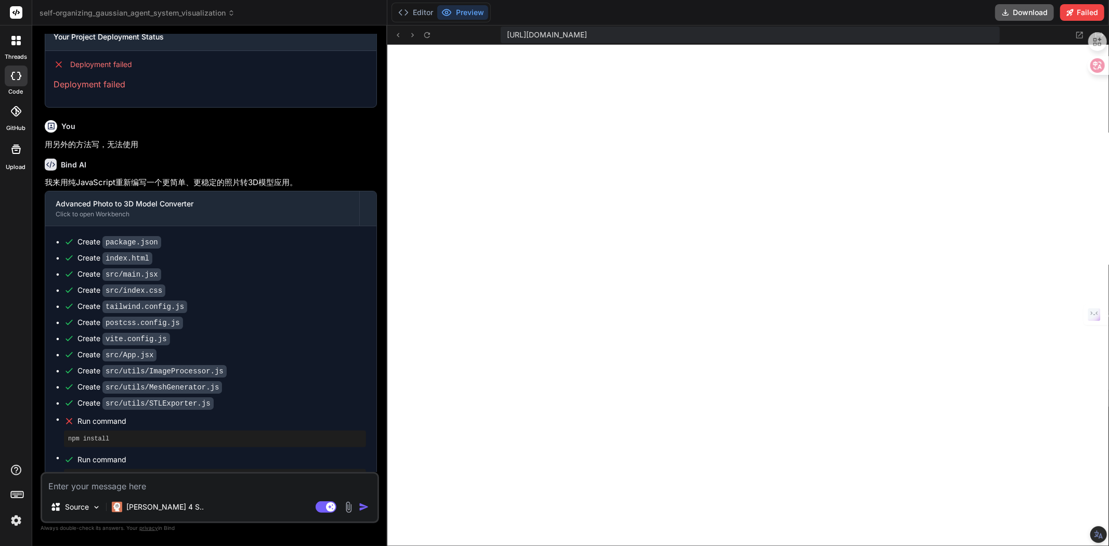
scroll to position [1880, 0]
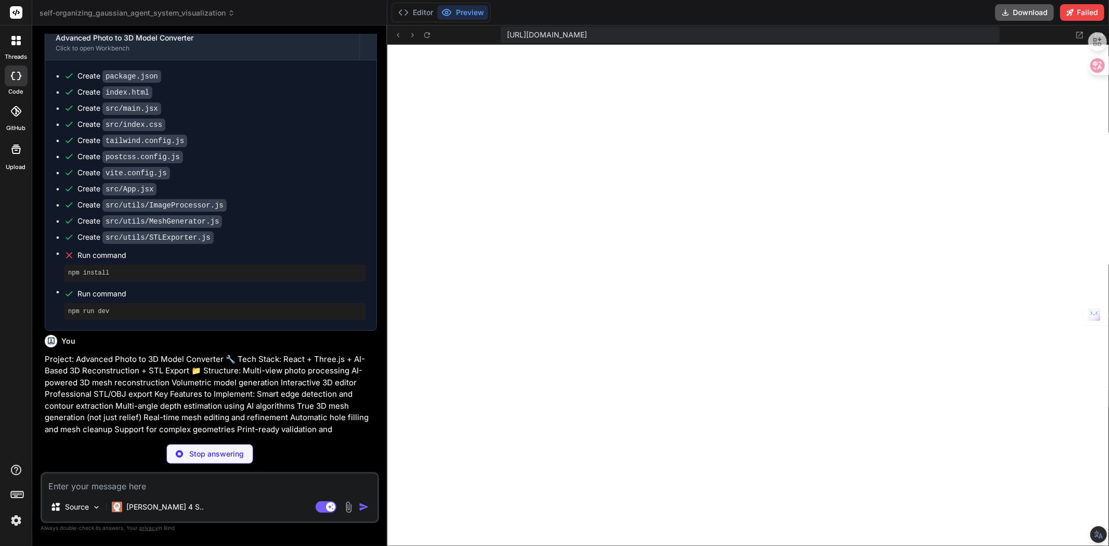
type textarea "x"
click at [998, 13] on button "Download" at bounding box center [1024, 12] width 59 height 17
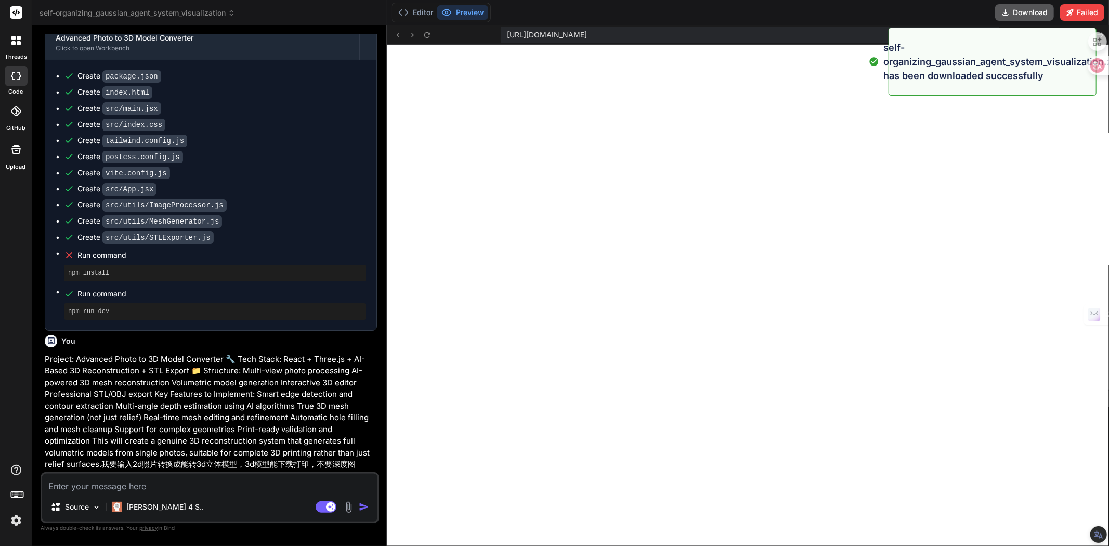
type textarea "x"
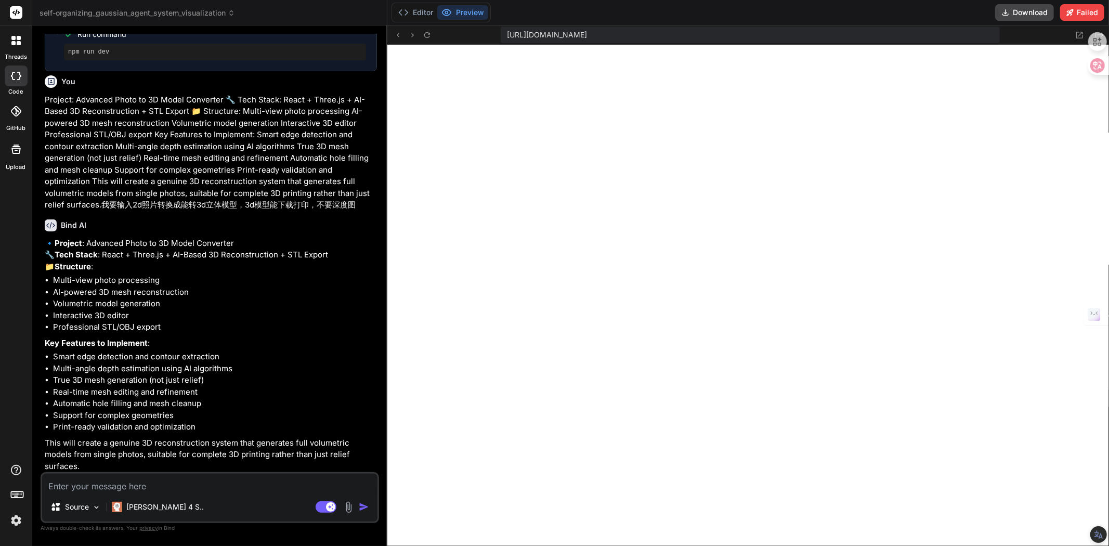
scroll to position [2156, 0]
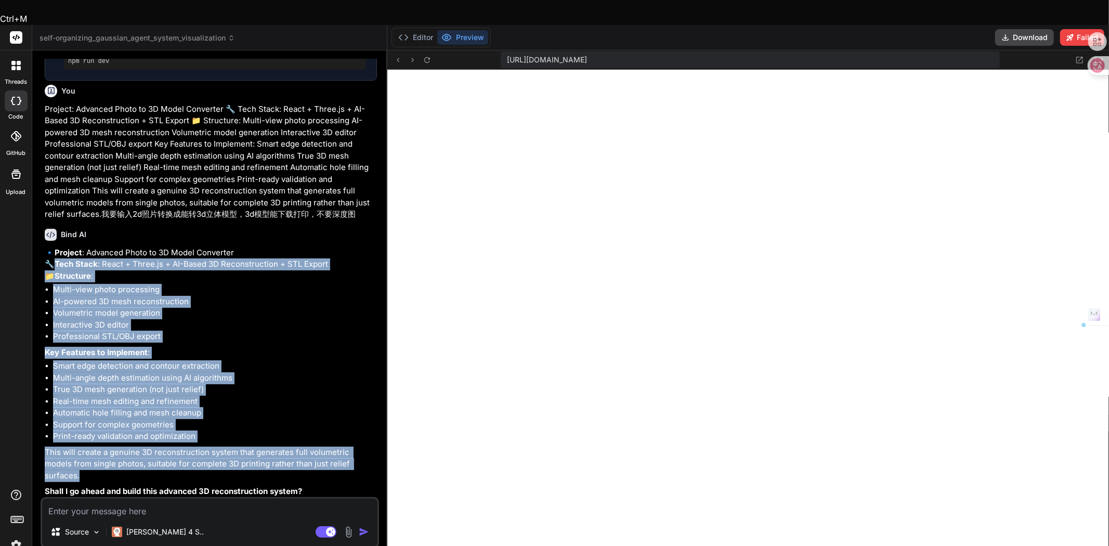
drag, startPoint x: 357, startPoint y: 450, endPoint x: 56, endPoint y: 236, distance: 369.2
click at [56, 247] on div "🔹 Project : Advanced Photo to 3D Model Converter 🔧 Tech Stack : React + Three.j…" at bounding box center [211, 372] width 332 height 251
click at [254, 419] on li "Support for complex geometries" at bounding box center [215, 425] width 324 height 12
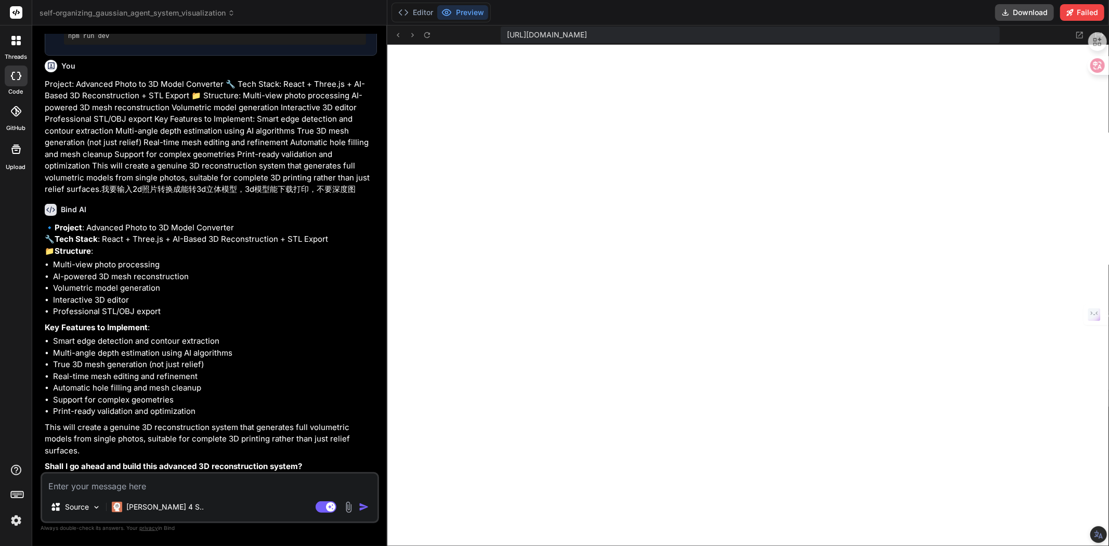
click at [179, 473] on textarea at bounding box center [209, 483] width 335 height 19
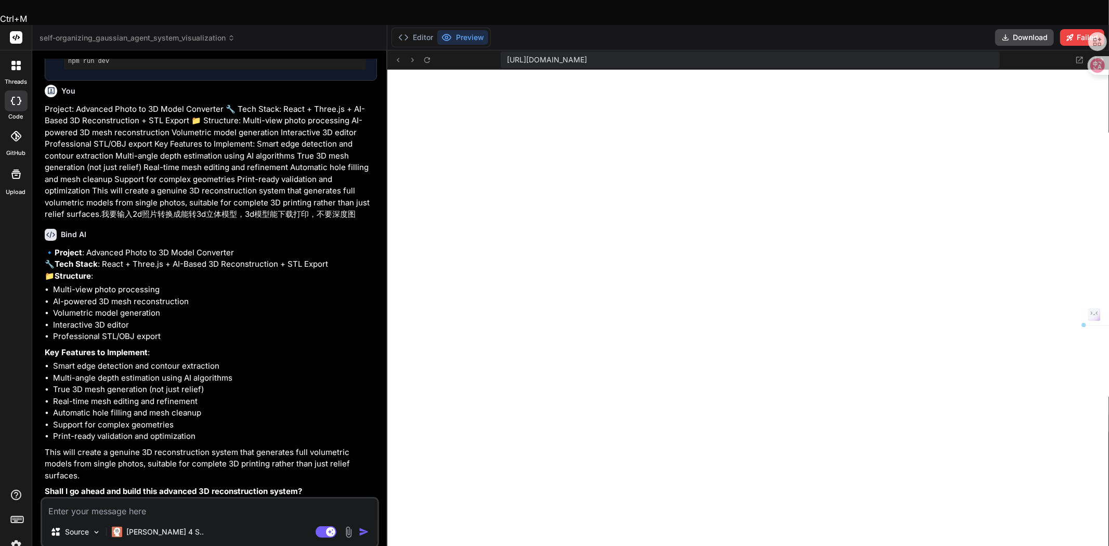
drag, startPoint x: 302, startPoint y: 463, endPoint x: 51, endPoint y: 237, distance: 337.6
click at [51, 247] on div "🔹 Project : Advanced Photo to 3D Model Converter 🔧 Tech Stack : React + Three.j…" at bounding box center [211, 372] width 332 height 251
click at [40, 229] on body "Ctrl+M threads code GitHub Upload self-organizing_gaussian_agent_system_visuali…" at bounding box center [554, 349] width 1109 height 699
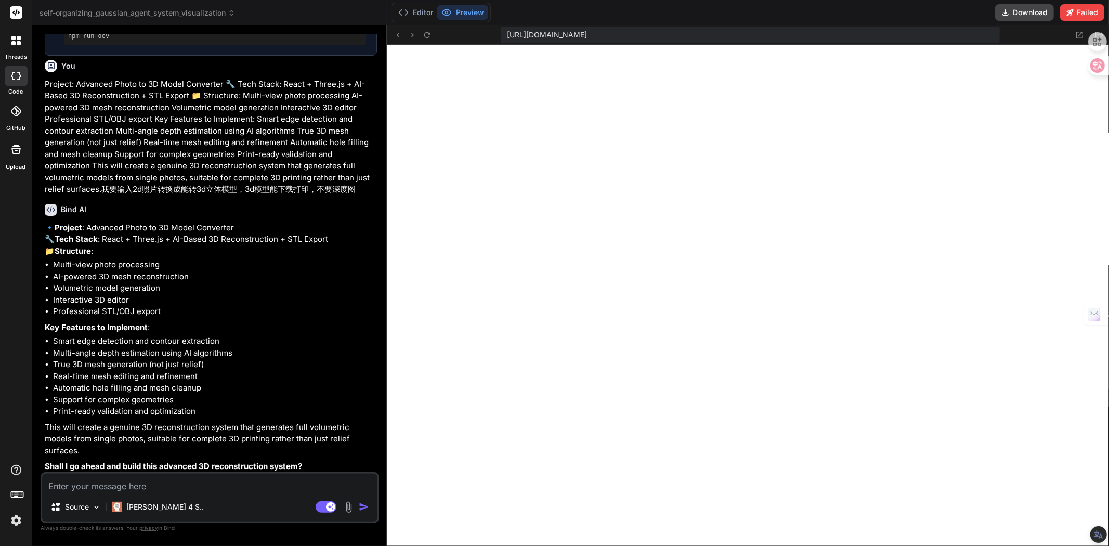
click at [204, 317] on li "Professional STL/OBJ export" at bounding box center [215, 312] width 324 height 12
click at [138, 473] on textarea at bounding box center [209, 483] width 335 height 19
type textarea "y"
type textarea "x"
type textarea "ye"
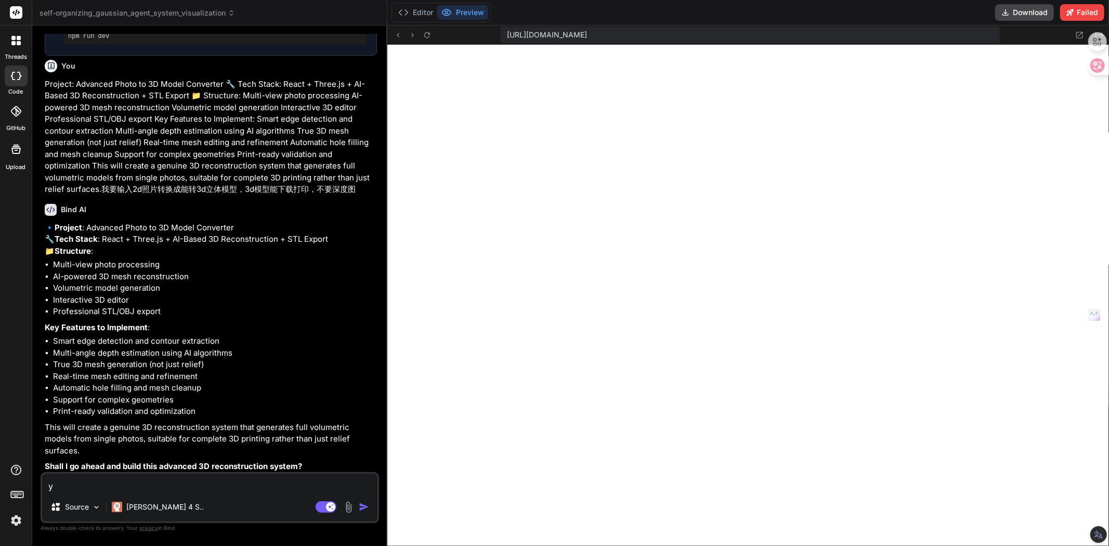
type textarea "x"
type textarea "ye's"
type textarea "x"
type textarea "yes"
type textarea "x"
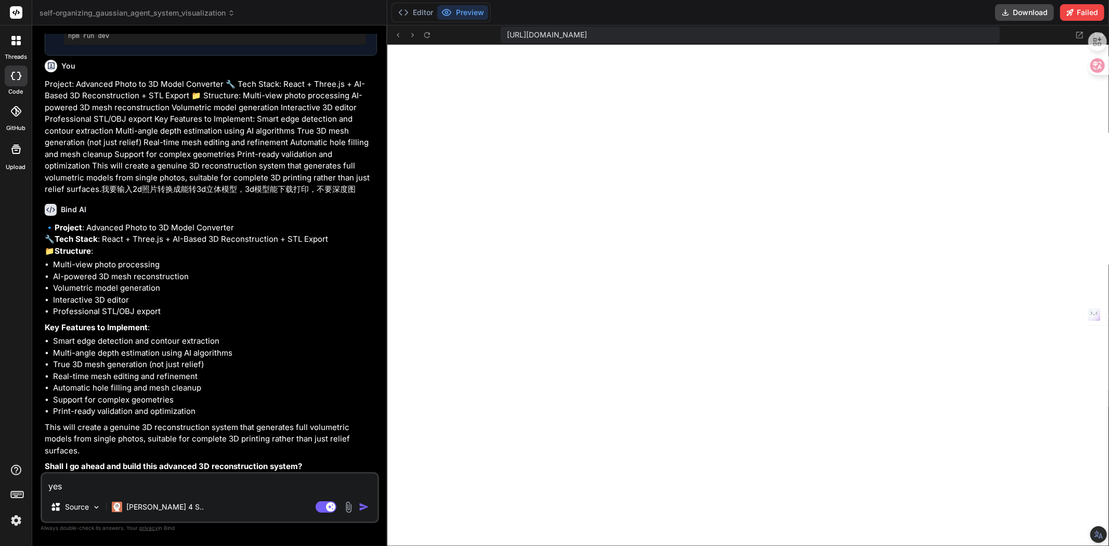
type textarea "yes"
click at [367, 473] on img "button" at bounding box center [364, 507] width 10 height 10
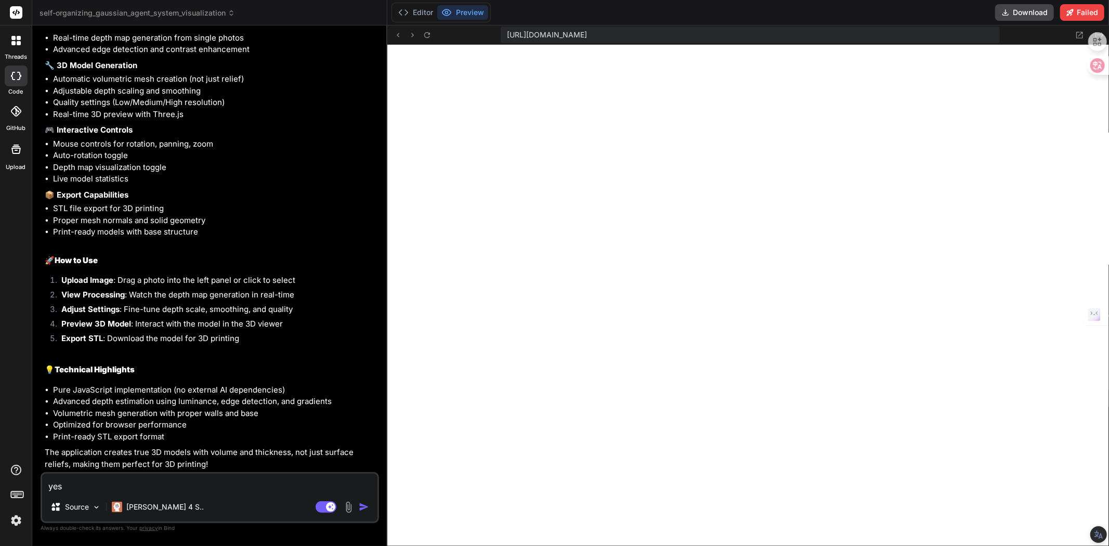
scroll to position [2743, 0]
type textarea "x"
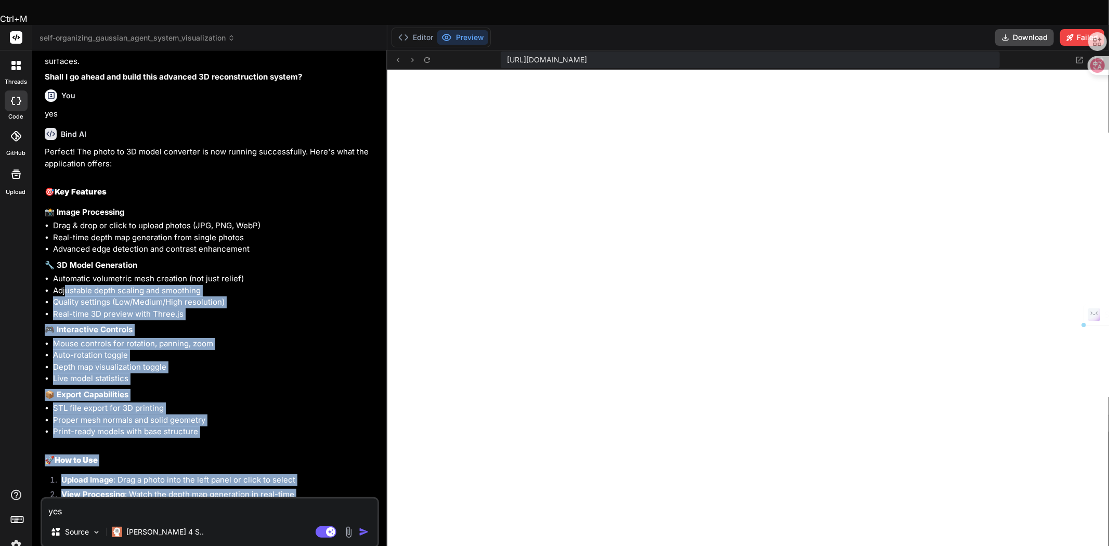
scroll to position [2570, 0]
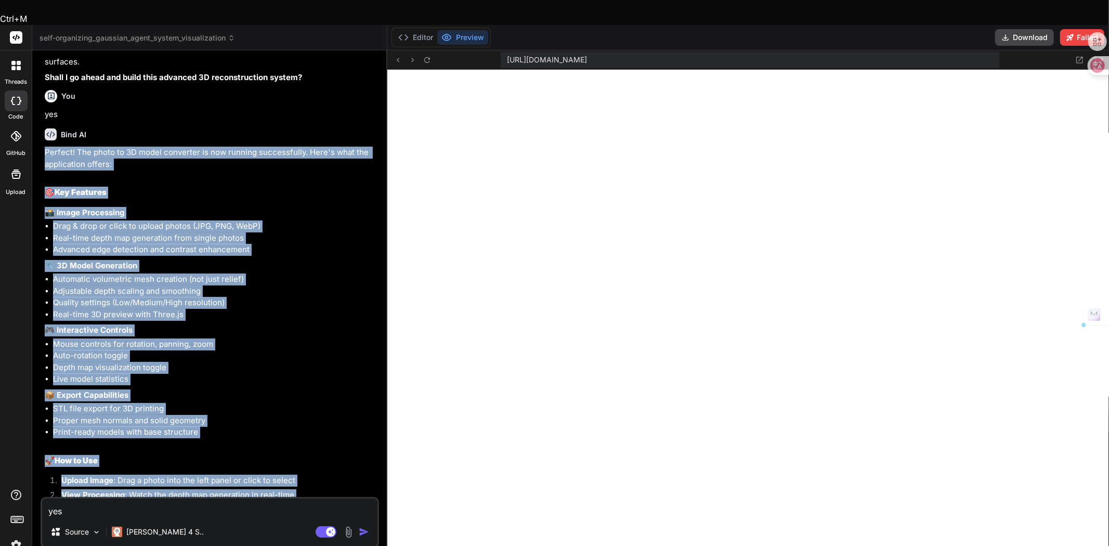
drag, startPoint x: 218, startPoint y: 468, endPoint x: 44, endPoint y: 128, distance: 382.4
click at [44, 128] on div "You 是的 Bind AI Photo to 3D Model Converter Click to open Workbench Create packa…" at bounding box center [211, 278] width 336 height 438
click at [37, 117] on body "Ctrl+M threads code GitHub Upload self-organizing_gaussian_agent_system_visuali…" at bounding box center [554, 349] width 1109 height 699
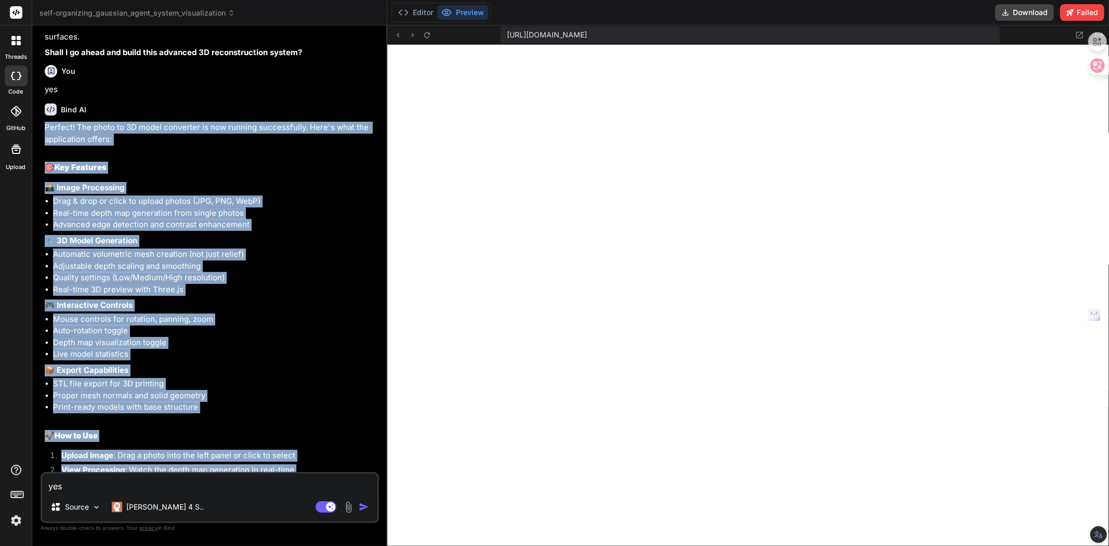
scroll to position [307, 0]
click at [292, 286] on li "Real-time 3D preview with Three.js" at bounding box center [215, 290] width 324 height 12
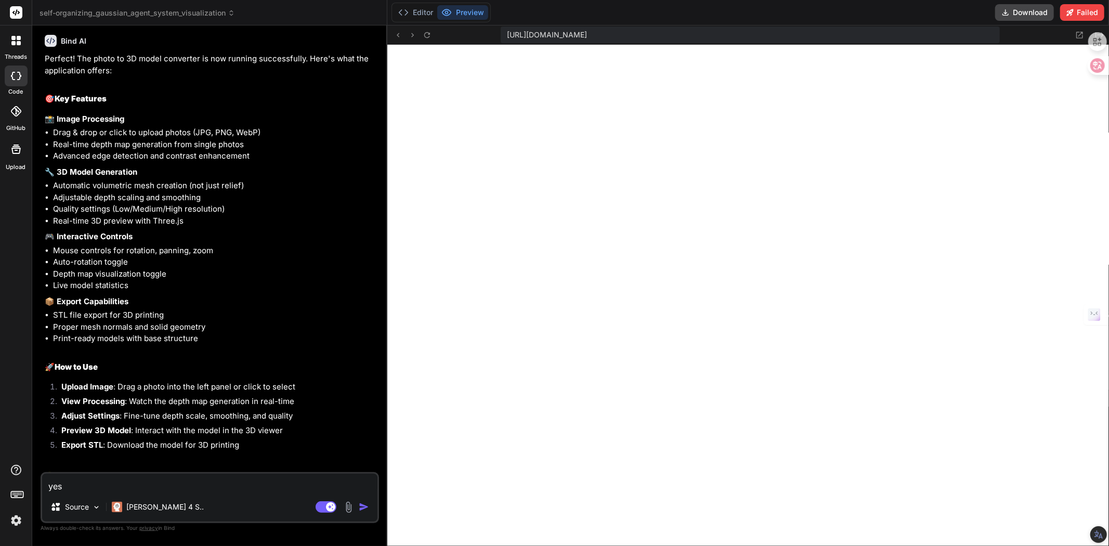
scroll to position [2743, 0]
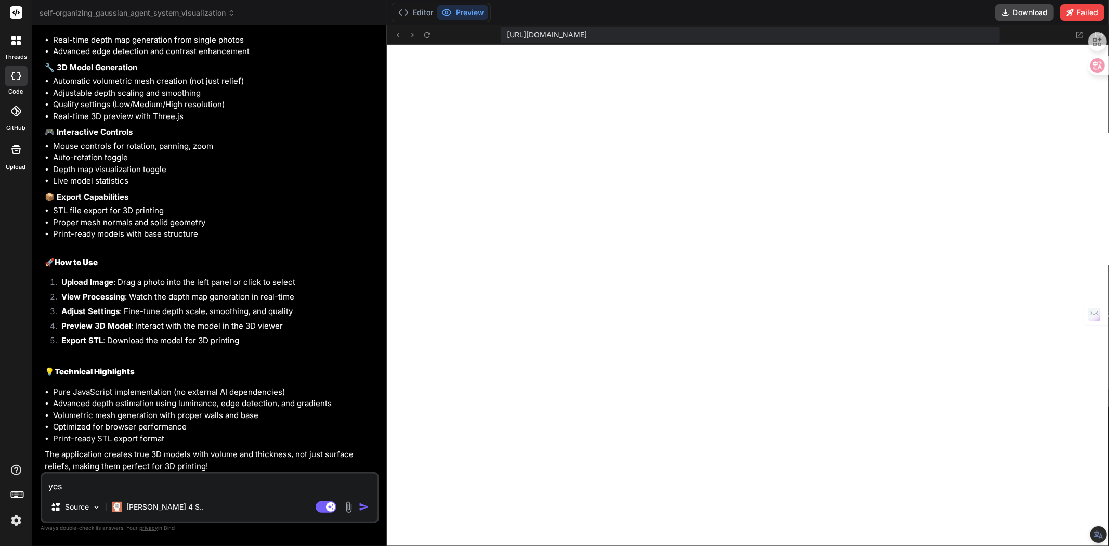
click at [174, 473] on textarea "yes" at bounding box center [209, 483] width 335 height 19
type textarea "o"
type textarea "x"
type textarea "o'k"
type textarea "x"
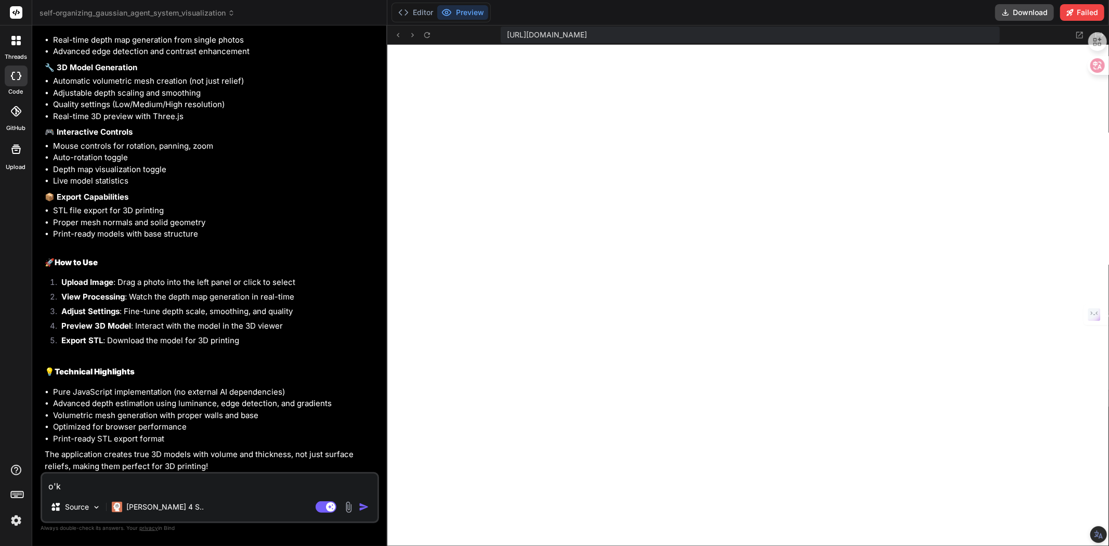
type textarea "ok"
type textarea "x"
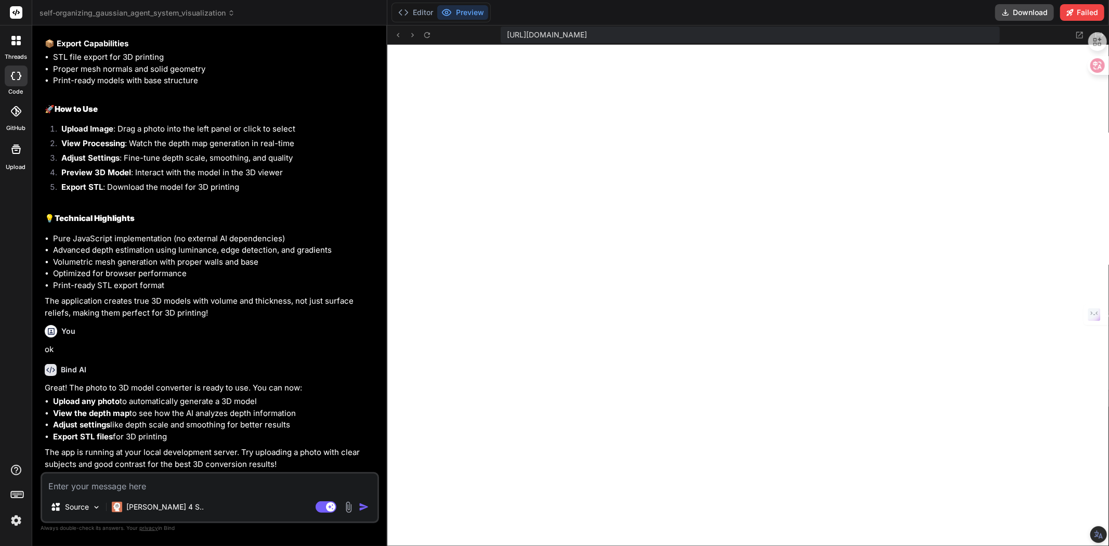
scroll to position [2894, 0]
type textarea "x"
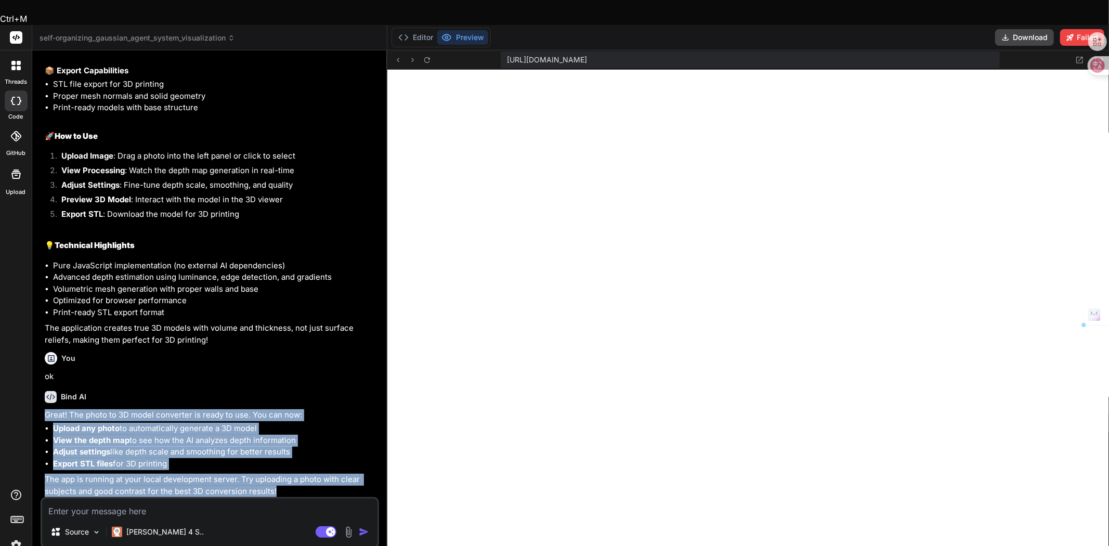
drag, startPoint x: 285, startPoint y: 465, endPoint x: 41, endPoint y: 387, distance: 256.7
click at [41, 387] on div "You 是的 Bind AI Photo to 3D Model Converter Click to open Workbench Create packa…" at bounding box center [210, 315] width 339 height 512
click at [33, 378] on body "Ctrl+M threads code GitHub Upload self-organizing_gaussian_agent_system_visuali…" at bounding box center [554, 349] width 1109 height 699
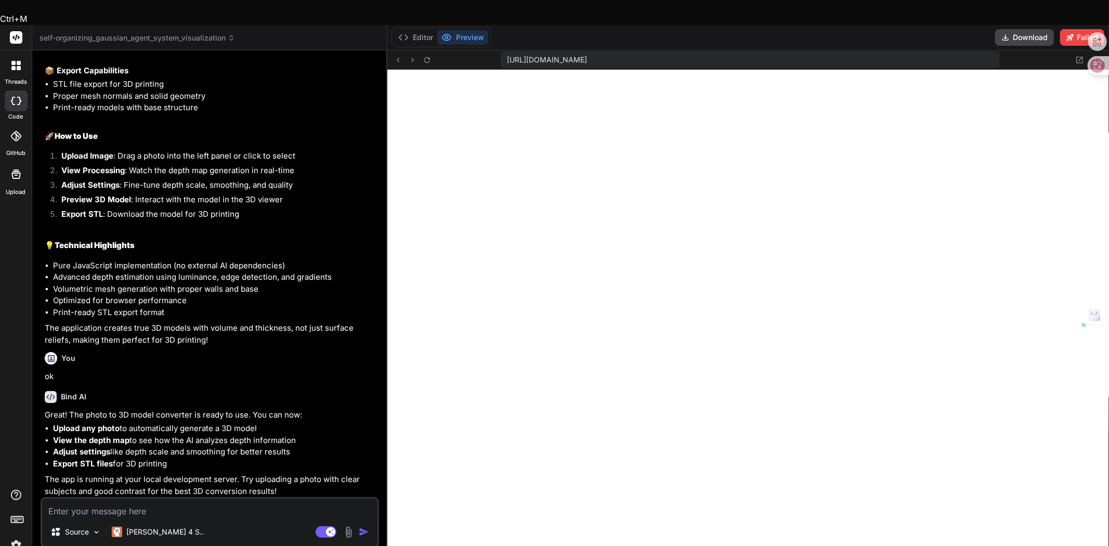
drag, startPoint x: 128, startPoint y: 387, endPoint x: 262, endPoint y: 388, distance: 133.7
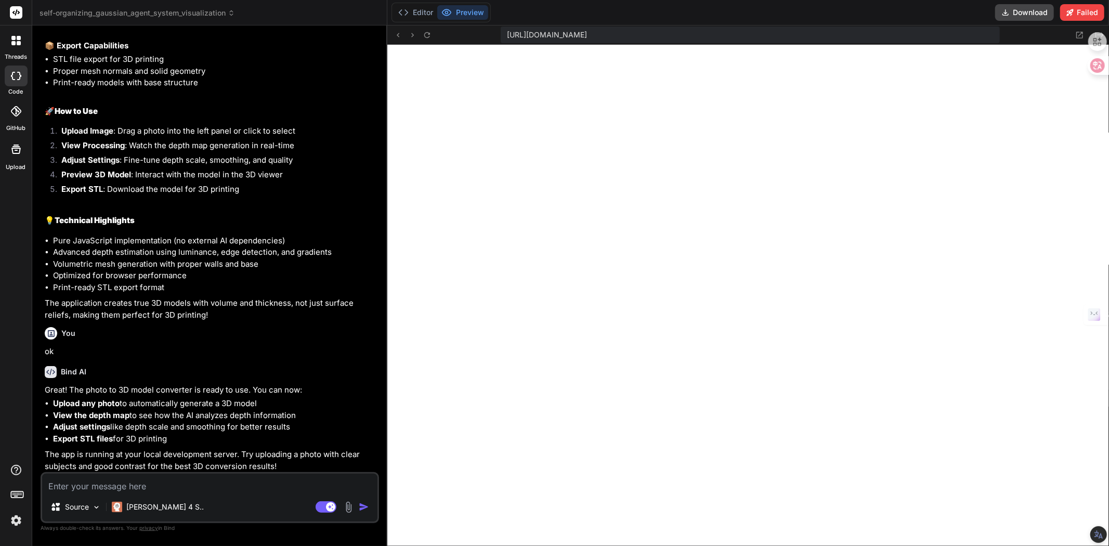
click at [213, 282] on li "Print-ready STL export format" at bounding box center [215, 288] width 324 height 12
click at [153, 473] on textarea at bounding box center [209, 483] width 335 height 19
type textarea "y"
type textarea "x"
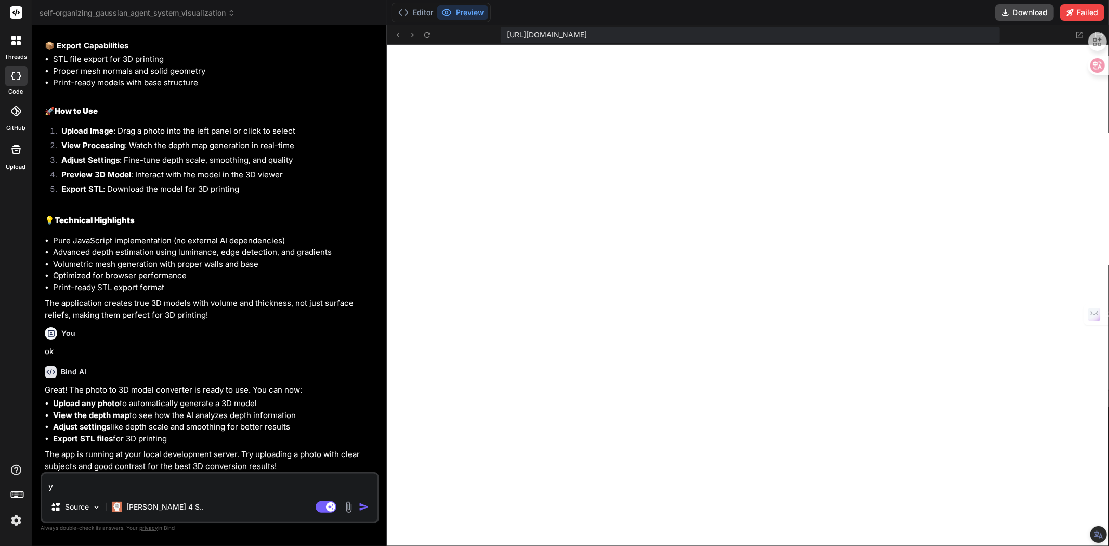
type textarea "yo"
type textarea "x"
type textarea "yon"
type textarea "x"
type textarea "yong"
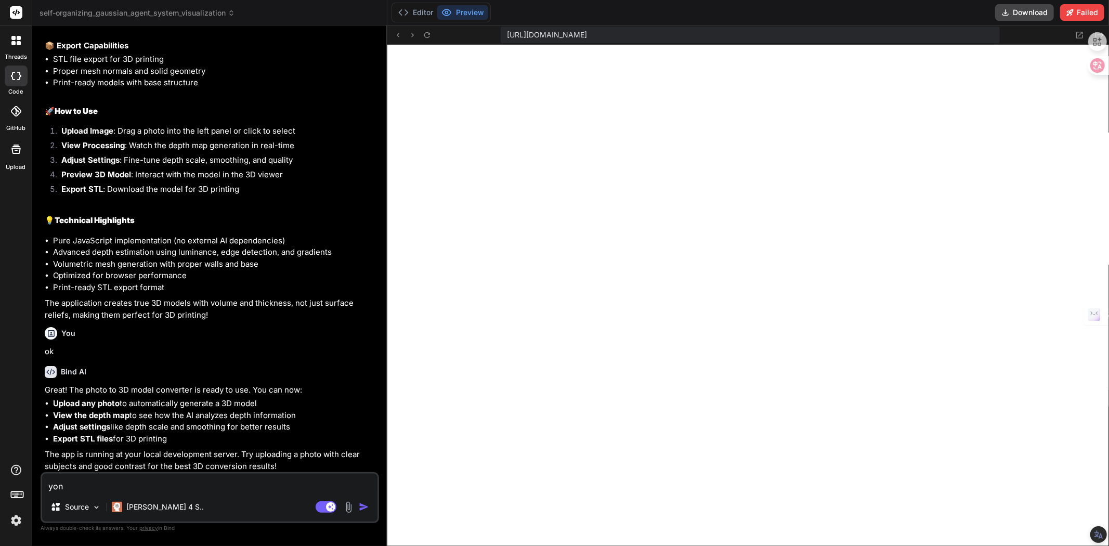
type textarea "x"
type textarea "yon"
type textarea "x"
type textarea "yo"
type textarea "x"
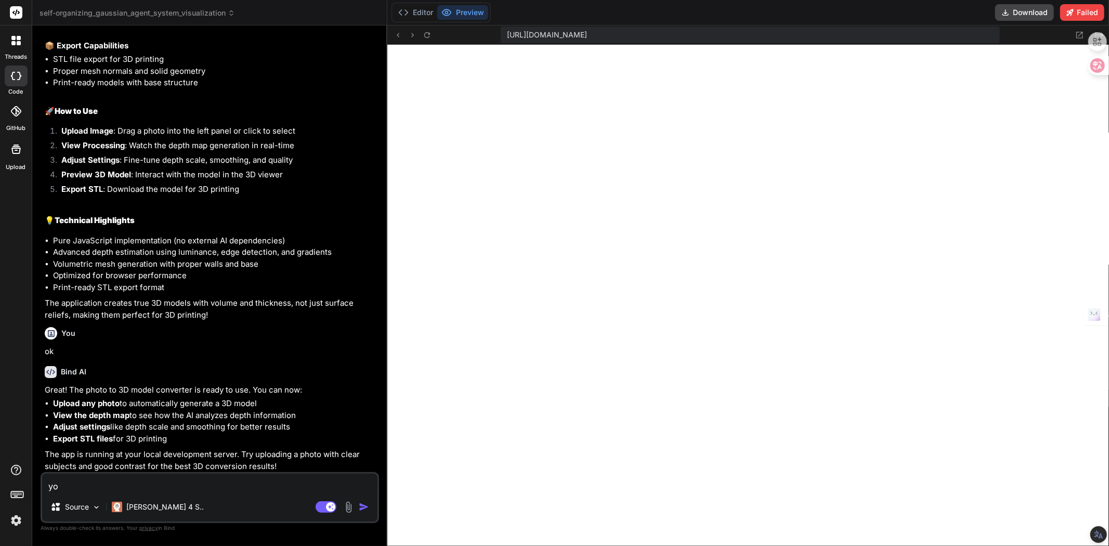
type textarea "y"
type textarea "x"
click at [467, 20] on div "Editor Preview" at bounding box center [441, 13] width 99 height 20
click at [464, 14] on button "Preview" at bounding box center [462, 12] width 51 height 15
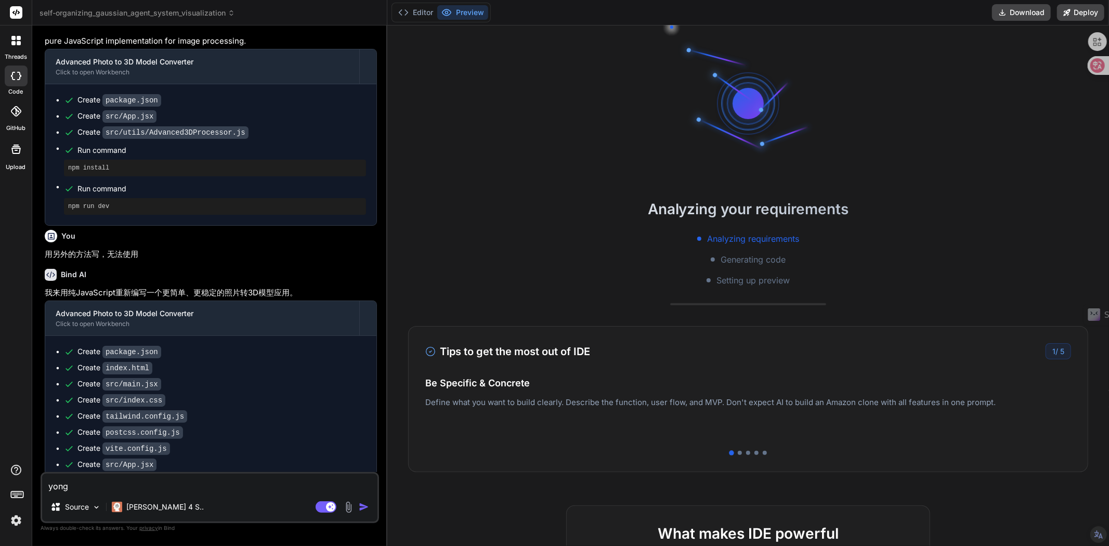
scroll to position [272, 0]
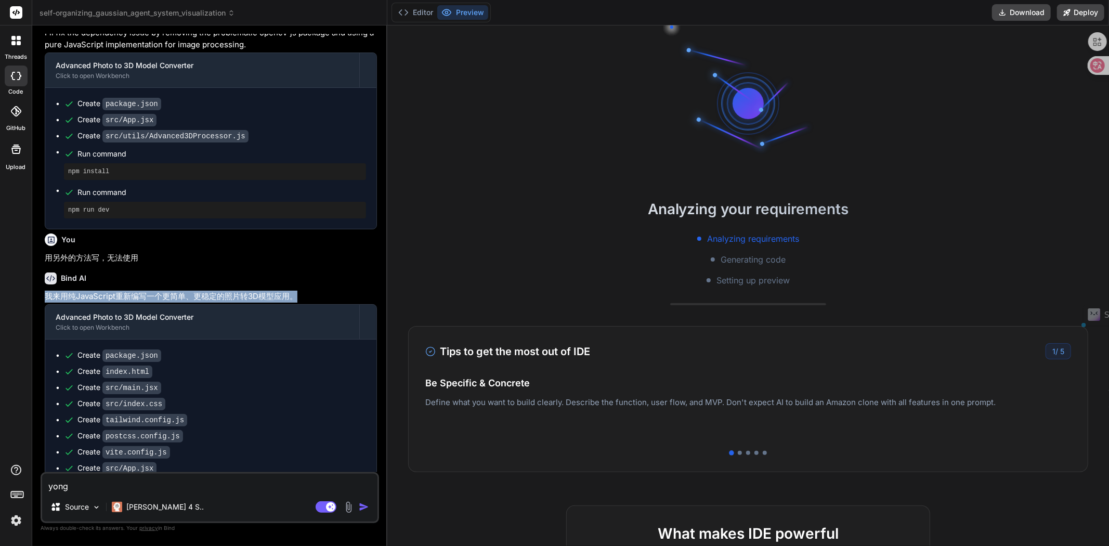
drag, startPoint x: 304, startPoint y: 292, endPoint x: 40, endPoint y: 293, distance: 264.2
click at [41, 293] on div "You 深度图 Bind AI 您想要在照片转3D模型的过程中显示深度图吗？我来为您添加深度图可视化功能，让您能够看到AI如何分析图像的深度信息。 Advan…" at bounding box center [210, 290] width 339 height 512
click at [88, 293] on p "我来用纯JavaScript重新编写一个更简单、更稳定的照片转3D模型应用。" at bounding box center [211, 297] width 332 height 12
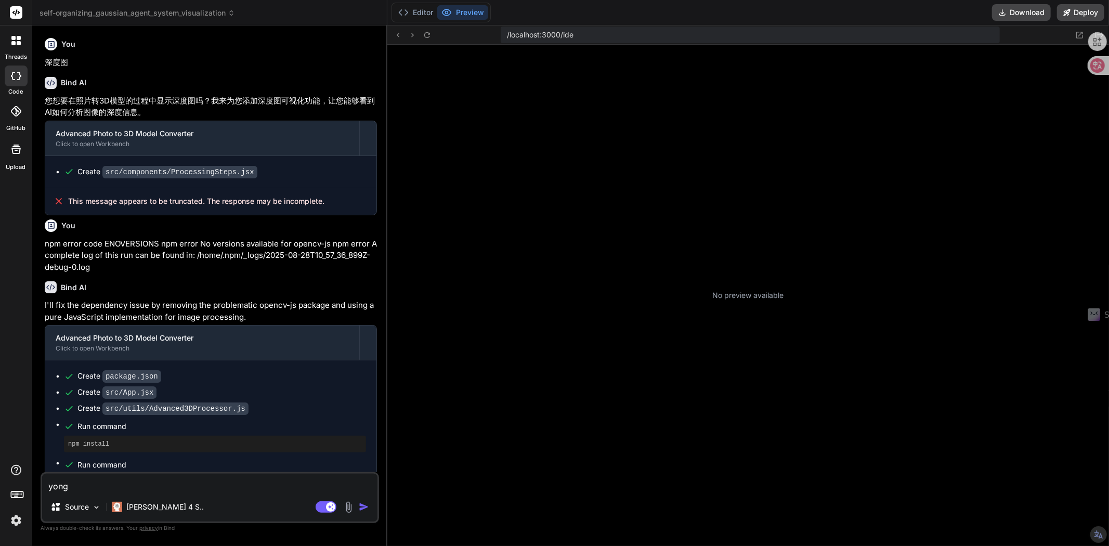
scroll to position [93, 0]
type textarea "x"
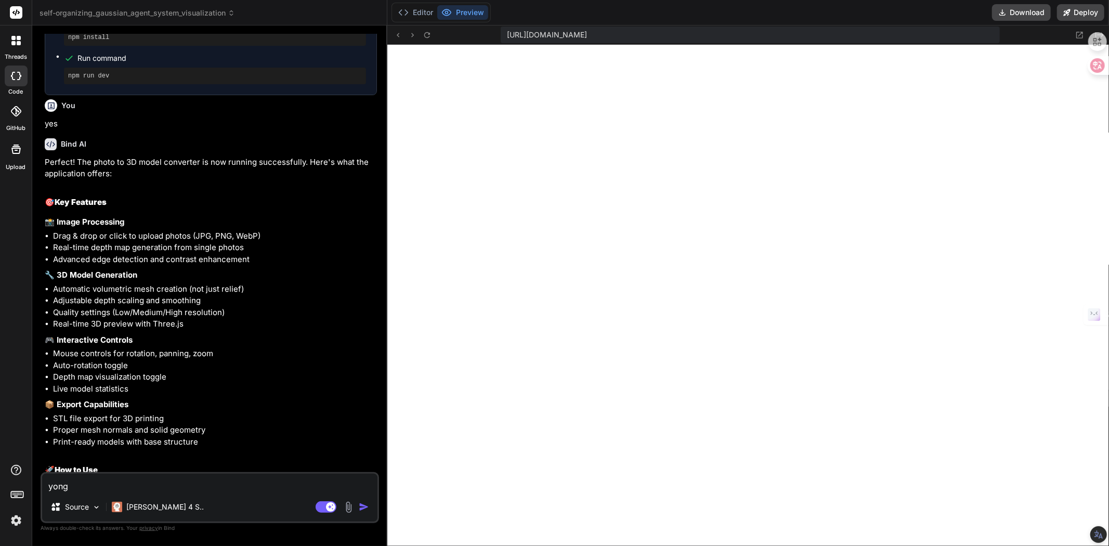
scroll to position [793, 0]
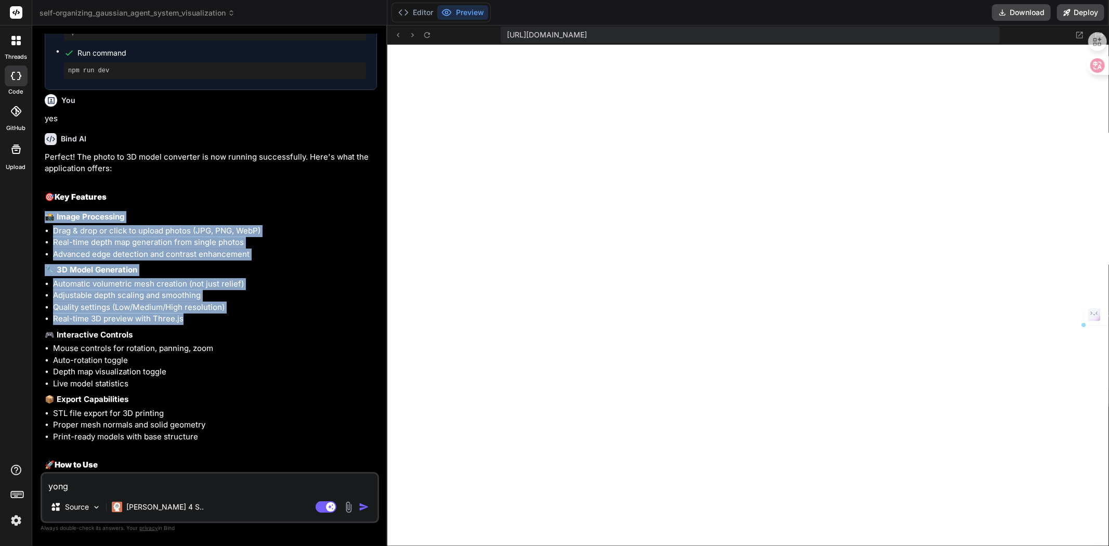
drag, startPoint x: 188, startPoint y: 313, endPoint x: 49, endPoint y: 210, distance: 172.4
click at [49, 210] on div "Perfect! The photo to 3D model converter is now running successfully. Here's wh…" at bounding box center [211, 413] width 332 height 524
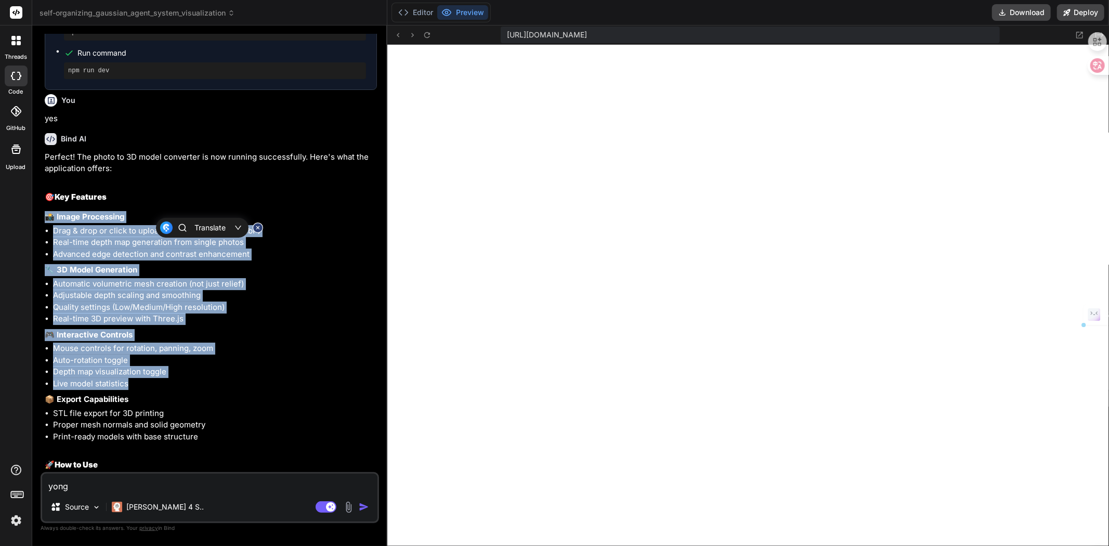
drag, startPoint x: 105, startPoint y: 366, endPoint x: 35, endPoint y: 205, distance: 174.9
click at [35, 205] on div "Bind AI Web Search Created with Pixso. Code Generator You 深度图 Bind AI 您想要在照片转3D…" at bounding box center [209, 285] width 355 height 520
click at [27, 194] on body "threads code GitHub Upload self-organizing_gaussian_agent_system_visualization …" at bounding box center [554, 347] width 1109 height 694
click at [264, 329] on p "🎮 Interactive Controls" at bounding box center [211, 335] width 332 height 12
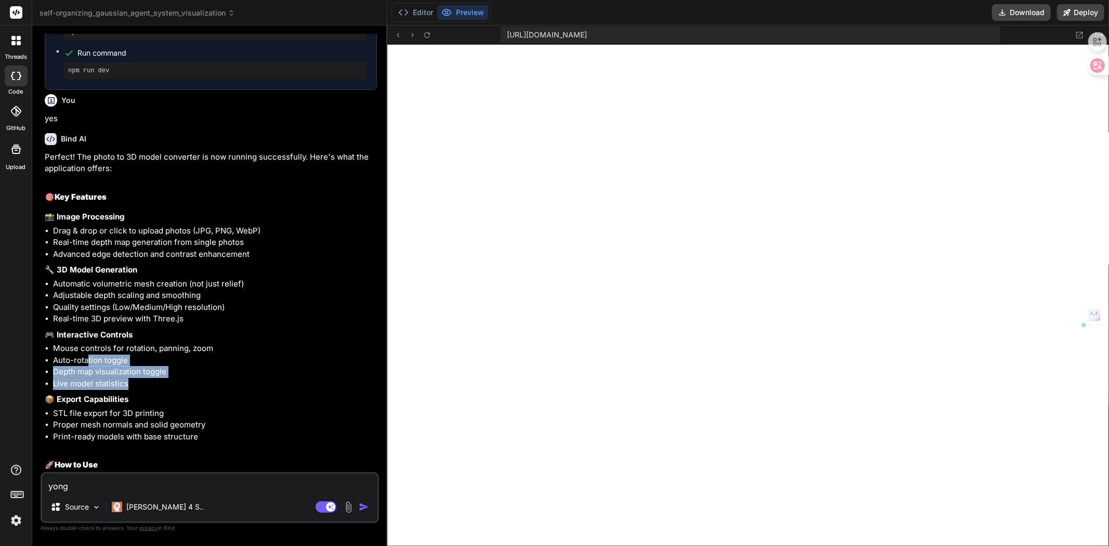
drag, startPoint x: 139, startPoint y: 376, endPoint x: 87, endPoint y: 351, distance: 58.4
click at [87, 351] on ul "Mouse controls for rotation, panning, zoom Auto-rotation toggle Depth map visua…" at bounding box center [211, 366] width 332 height 47
click at [161, 329] on p "🎮 Interactive Controls" at bounding box center [211, 335] width 332 height 12
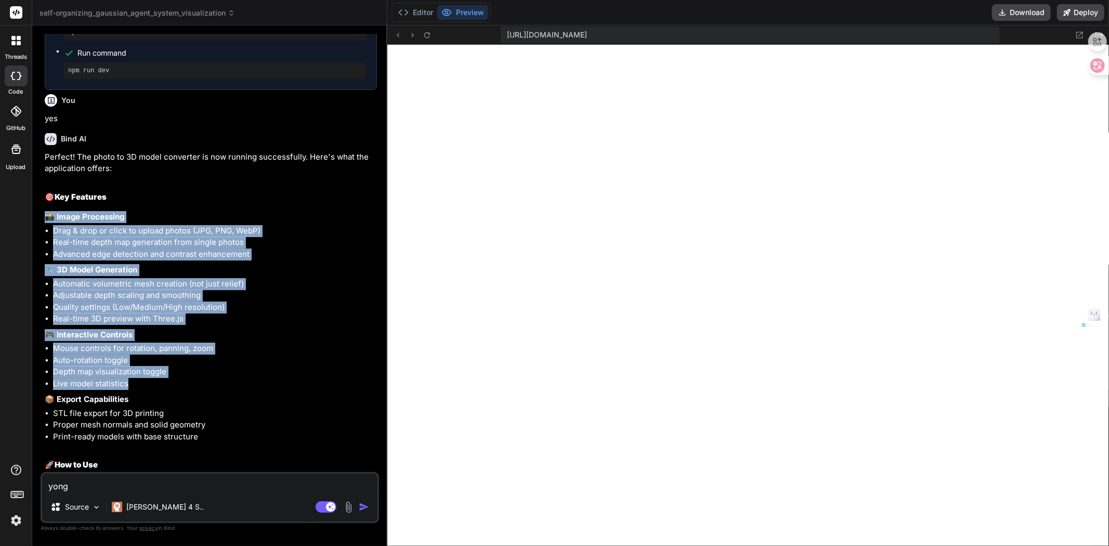
drag, startPoint x: 95, startPoint y: 353, endPoint x: 42, endPoint y: 209, distance: 153.2
click at [42, 209] on div "You 深度图 Bind AI 您想要在照片转3D模型的过程中显示深度图吗？我来为您添加深度图可视化功能，让您能够看到AI如何分析图像的深度信息。 Advan…" at bounding box center [210, 290] width 339 height 512
copy div "📸 Image Processing Drag & drop or click to upload photos (JPG, PNG, WebP) Real-…"
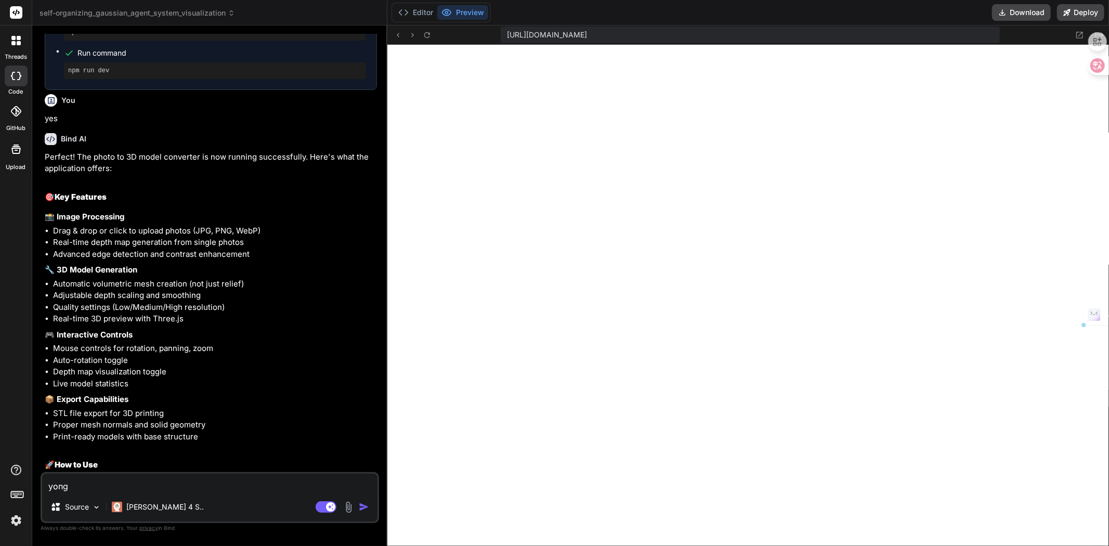
click at [142, 489] on textarea "yong" at bounding box center [209, 483] width 335 height 19
drag, startPoint x: 96, startPoint y: 485, endPoint x: 0, endPoint y: 476, distance: 96.1
click at [0, 476] on div "threads code GitHub Upload self-organizing_gaussian_agent_system_visualization …" at bounding box center [554, 273] width 1109 height 546
paste textarea "📸 Image Processing Drag & drop or click to upload photos (JPG, PNG, WebP) Real-…"
type textarea "📸 Image Processing Drag & drop or click to upload photos (JPG, PNG, WebP) Real-…"
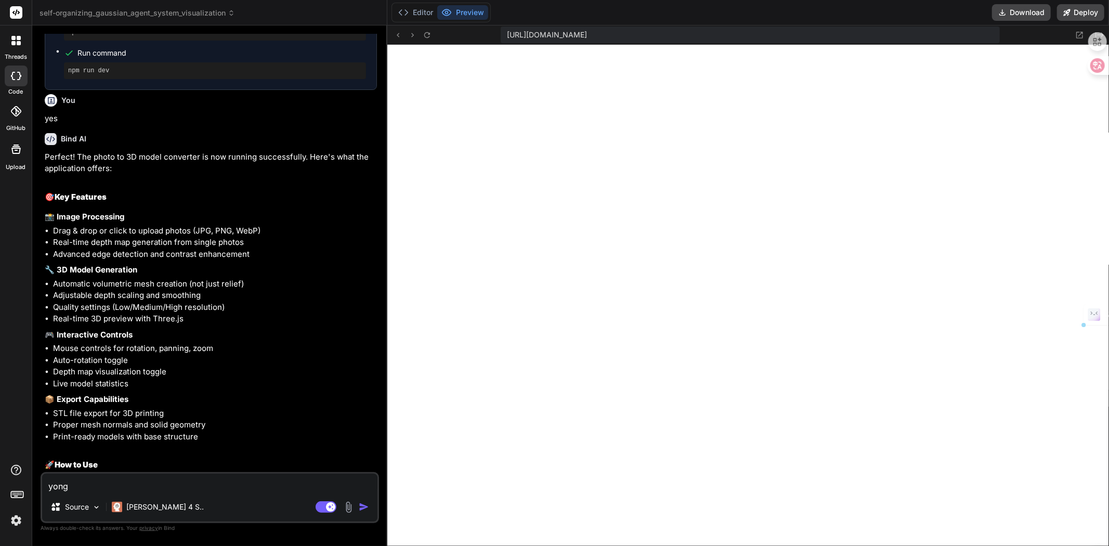
type textarea "x"
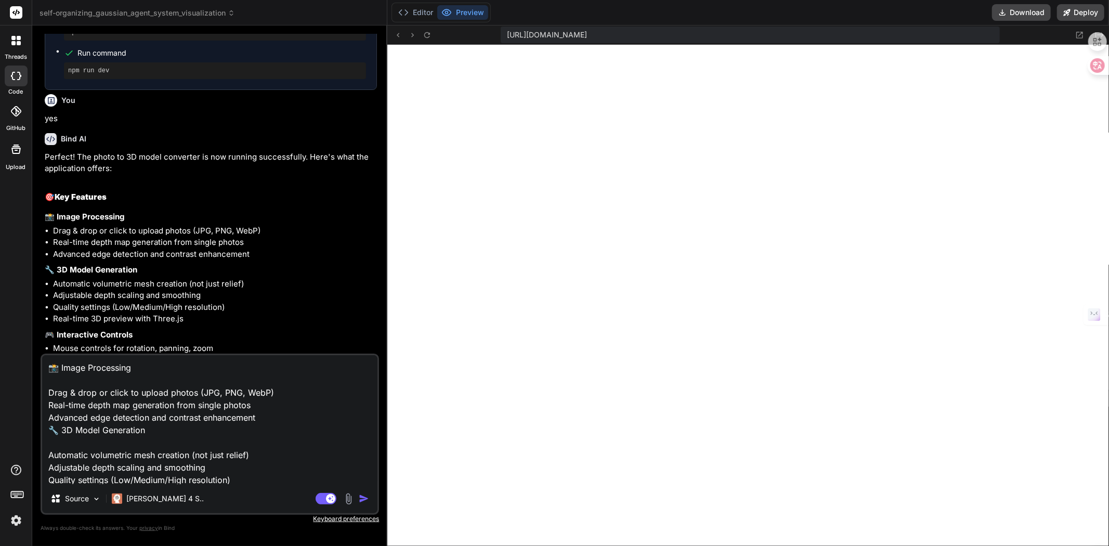
scroll to position [87, 0]
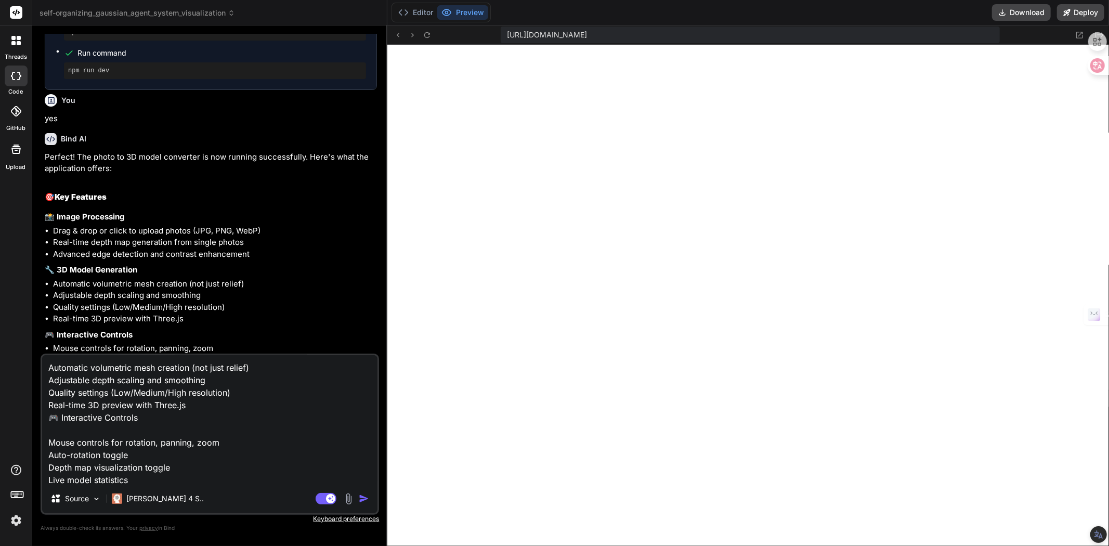
type textarea "📸 Image Processing Drag & drop or click to upload photos (JPG, PNG, WebP) Real-…"
type textarea "x"
type textarea "📸 Image Processing Drag & drop or click to upload photos (JPG, PNG, WebP) Real-…"
type textarea "x"
type textarea "📸 Image Processing Drag & drop or click to upload photos (JPG, PNG, WebP) Real-…"
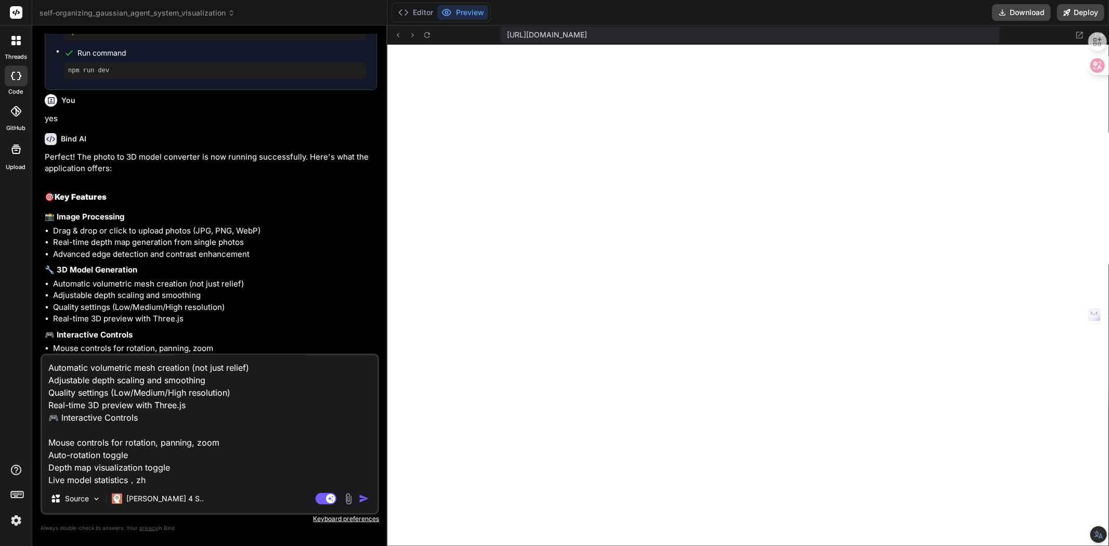
type textarea "x"
type textarea "📸 Image Processing Drag & drop or click to upload photos (JPG, PNG, WebP) Real-…"
type textarea "x"
type textarea "📸 Image Processing Drag & drop or click to upload photos (JPG, PNG, WebP) Real-…"
type textarea "x"
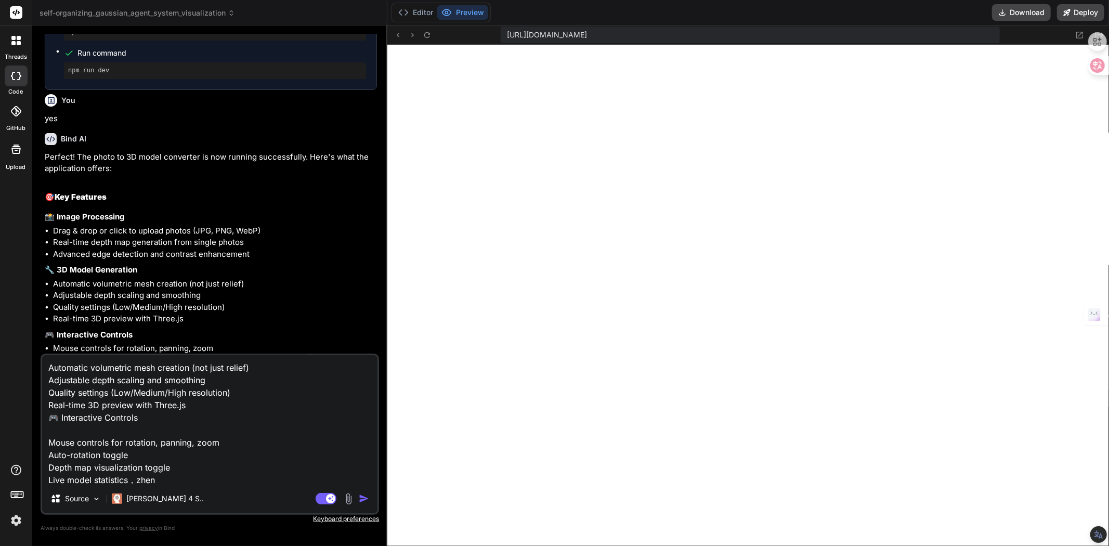
type textarea "📸 Image Processing Drag & drop or click to upload photos (JPG, PNG, WebP) Real-…"
type textarea "x"
type textarea "📸 Image Processing Drag & drop or click to upload photos (JPG, PNG, WebP) Real-…"
type textarea "x"
type textarea "📸 Image Processing Drag & drop or click to upload photos (JPG, PNG, WebP) Real-…"
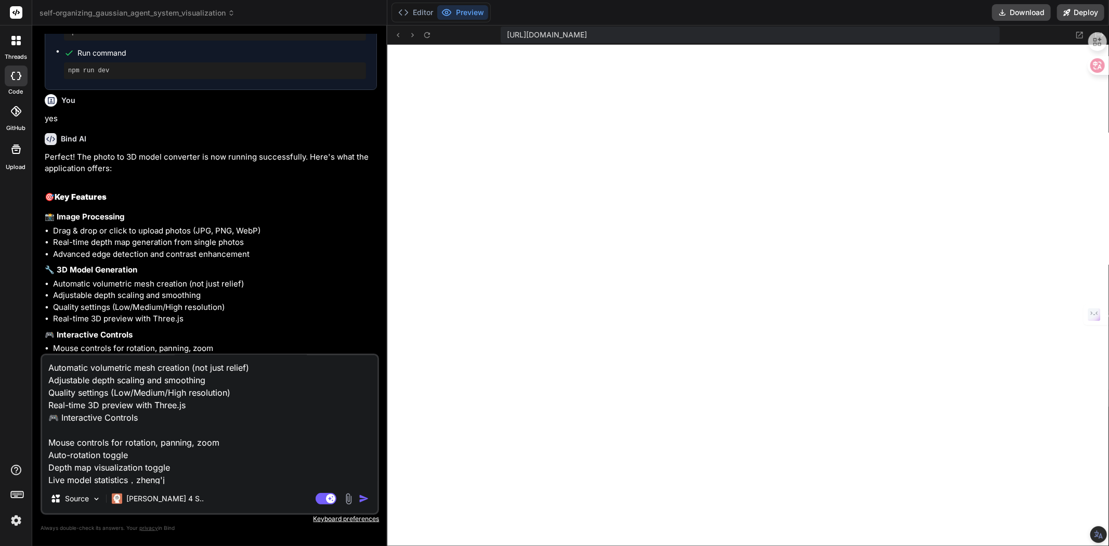
type textarea "x"
type textarea "📸 Image Processing Drag & drop or click to upload photos (JPG, PNG, WebP) Real-…"
type textarea "x"
type textarea "📸 Image Processing Drag & drop or click to upload photos (JPG, PNG, WebP) Real-…"
type textarea "x"
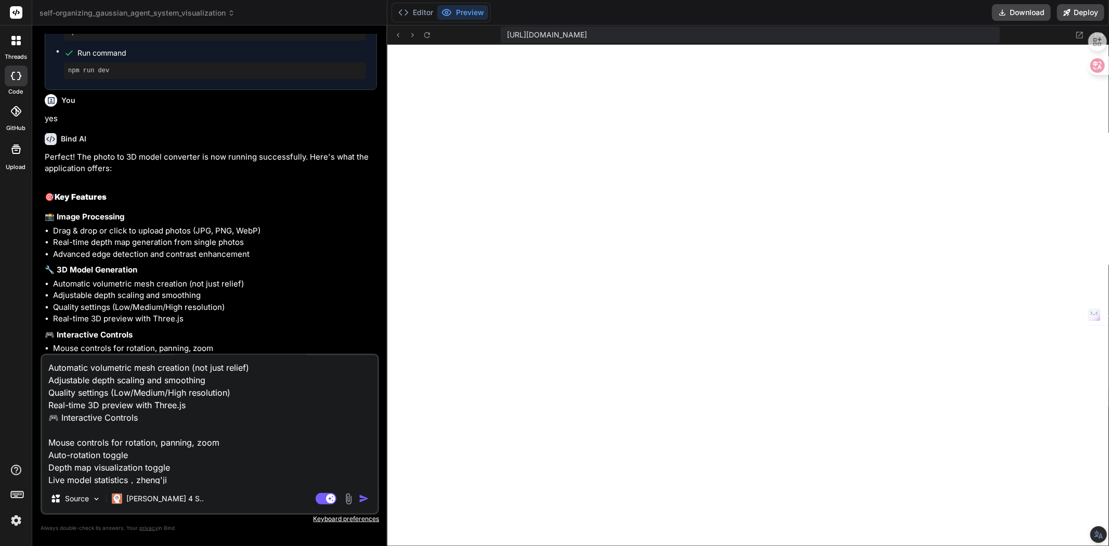
type textarea "📸 Image Processing Drag & drop or click to upload photos (JPG, PNG, WebP) Real-…"
type textarea "x"
type textarea "📸 Image Processing Drag & drop or click to upload photos (JPG, PNG, WebP) Real-…"
type textarea "x"
type textarea "📸 Image Processing Drag & drop or click to upload photos (JPG, PNG, WebP) Real-…"
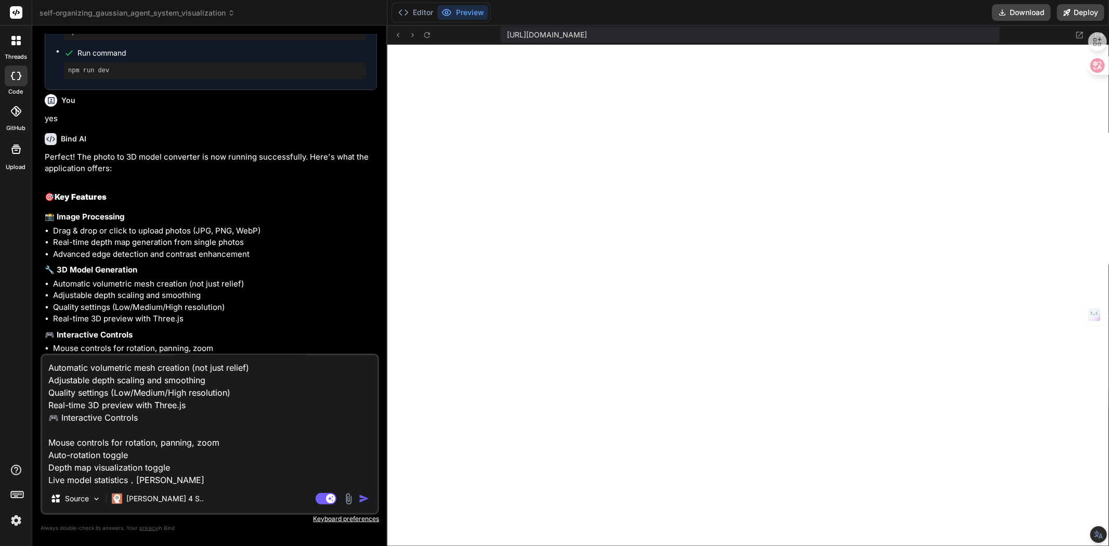
type textarea "x"
type textarea "📸 Image Processing Drag & drop or click to upload photos (JPG, PNG, WebP) Real-…"
type textarea "x"
type textarea "📸 Image Processing Drag & drop or click to upload photos (JPG, PNG, WebP) Real-…"
type textarea "x"
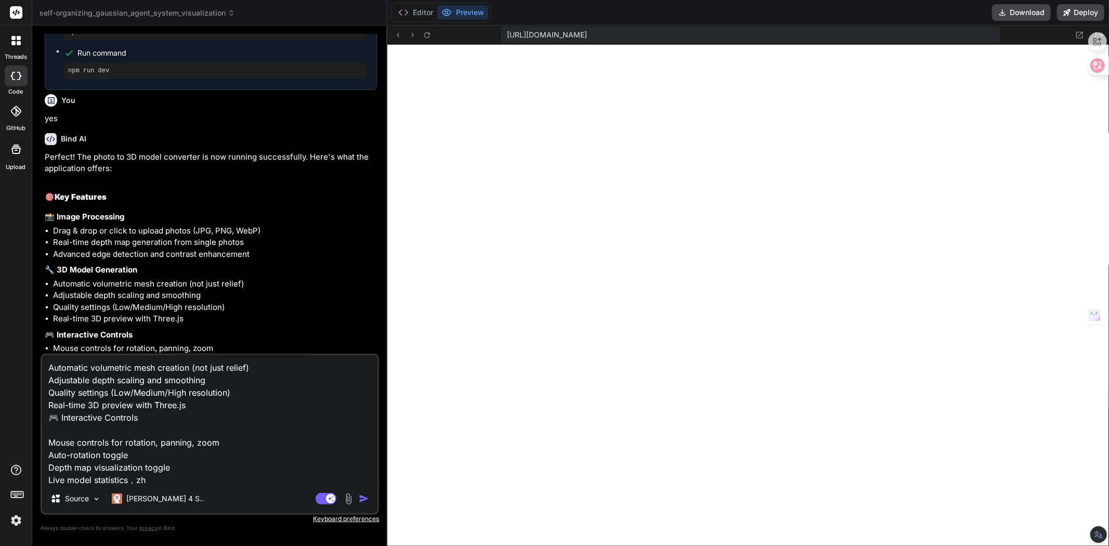
type textarea "📸 Image Processing Drag & drop or click to upload photos (JPG, PNG, WebP) Real-…"
type textarea "x"
type textarea "📸 Image Processing Drag & drop or click to upload photos (JPG, PNG, WebP) Real-…"
type textarea "x"
type textarea "📸 Image Processing Drag & drop or click to upload photos (JPG, PNG, WebP) Real-…"
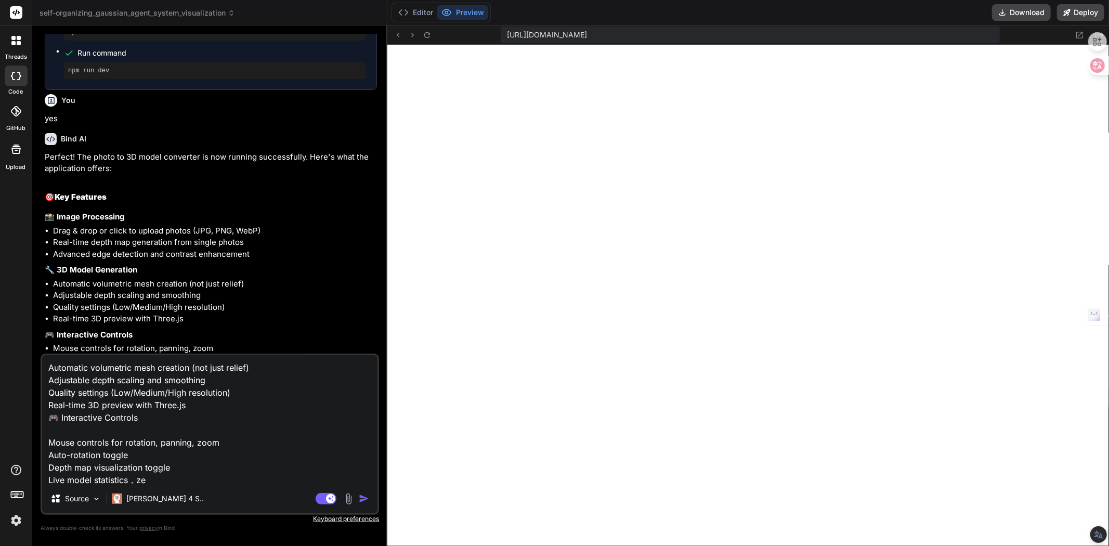
type textarea "x"
type textarea "📸 Image Processing Drag & drop or click to upload photos (JPG, PNG, WebP) Real-…"
type textarea "x"
type textarea "📸 Image Processing Drag & drop or click to upload photos (JPG, PNG, WebP) Real-…"
type textarea "x"
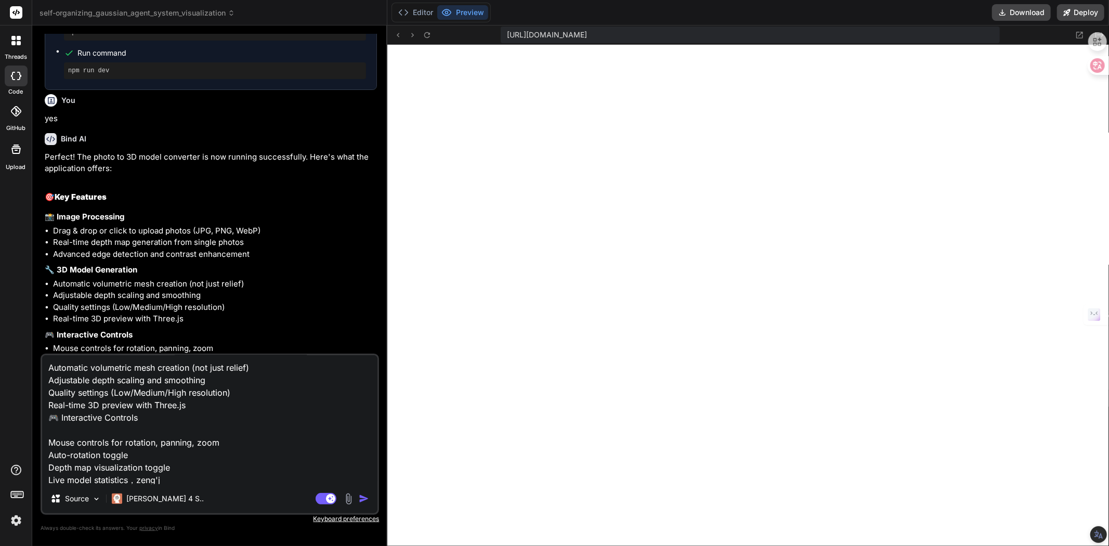
type textarea "📸 Image Processing Drag & drop or click to upload photos (JPG, PNG, WebP) Real-…"
type textarea "x"
type textarea "📸 Image Processing Drag & drop or click to upload photos (JPG, PNG, WebP) Real-…"
type textarea "x"
type textarea "📸 Image Processing Drag & drop or click to upload photos (JPG, PNG, WebP) Real-…"
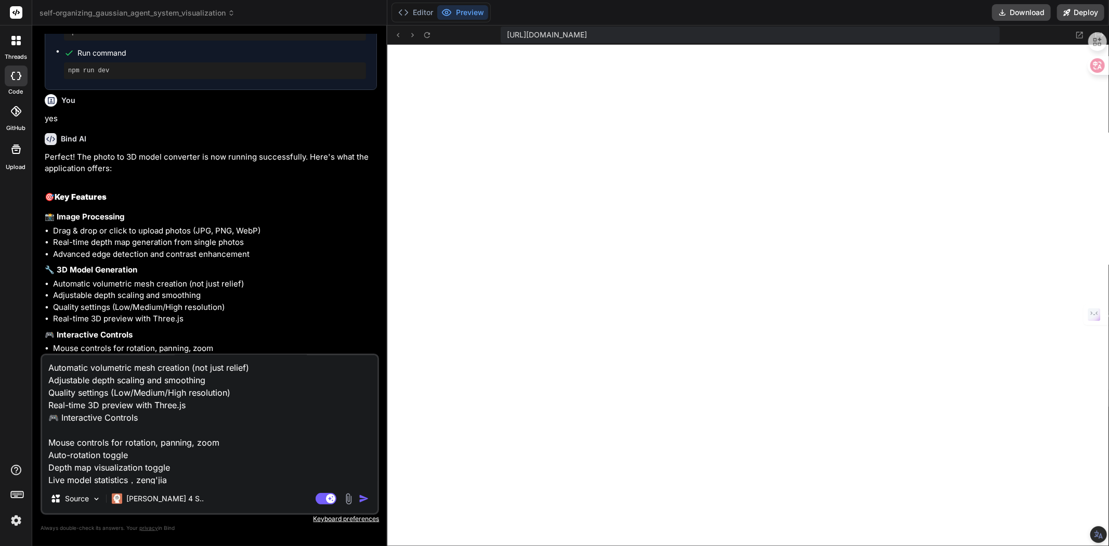
type textarea "x"
type textarea "📸 Image Processing Drag & drop or click to upload photos (JPG, PNG, WebP) Real-…"
type textarea "x"
type textarea "📸 Image Processing Drag & drop or click to upload photos (JPG, PNG, WebP) Real-…"
type textarea "x"
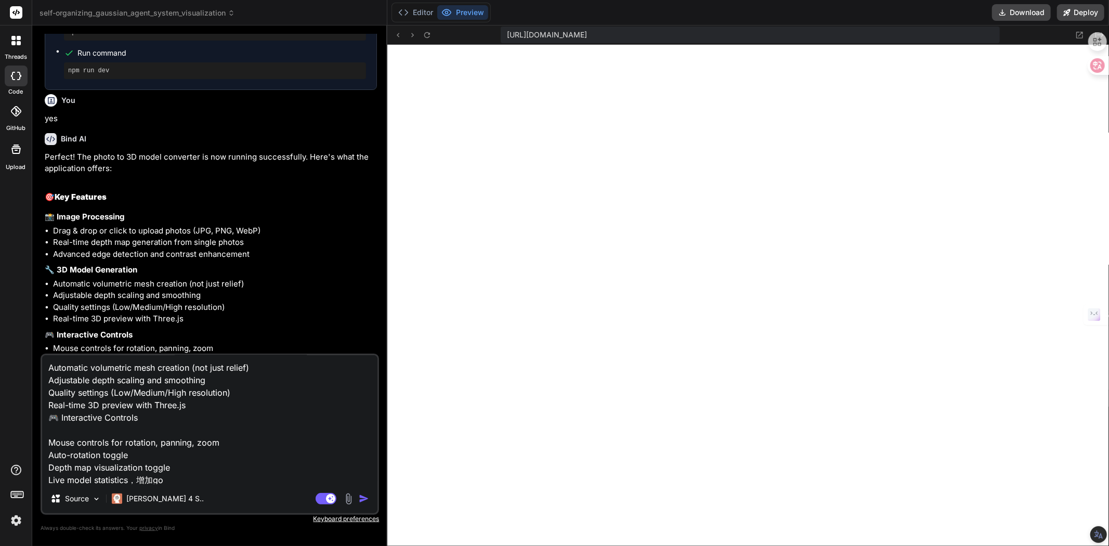
type textarea "📸 Image Processing Drag & drop or click to upload photos (JPG, PNG, WebP) Real-…"
type textarea "x"
type textarea "📸 Image Processing Drag & drop or click to upload photos (JPG, PNG, WebP) Real-…"
type textarea "x"
type textarea "📸 Image Processing Drag & drop or click to upload photos (JPG, PNG, WebP) Real-…"
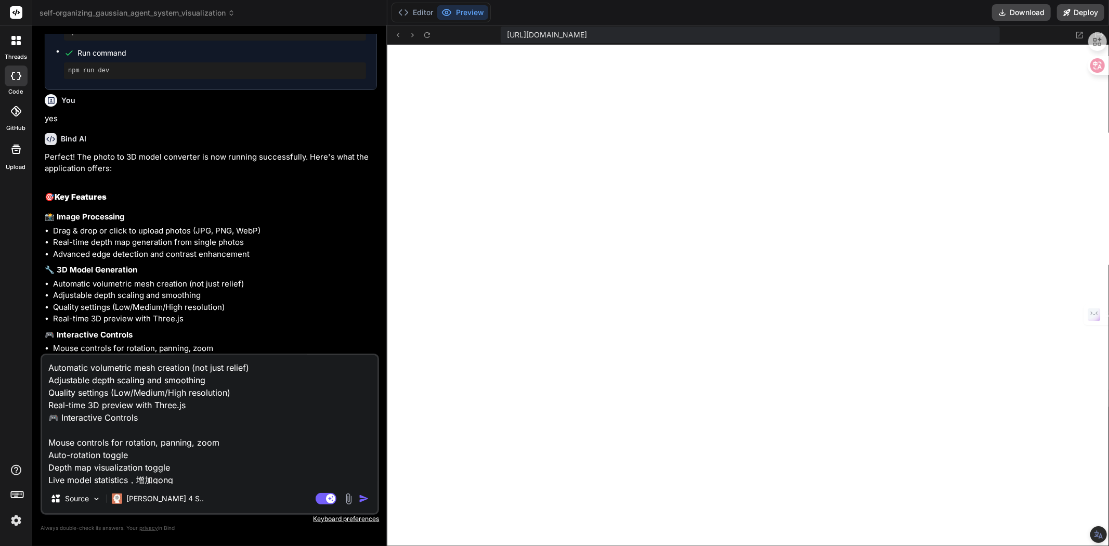
type textarea "x"
type textarea "📸 Image Processing Drag & drop or click to upload photos (JPG, PNG, WebP) Real-…"
type textarea "x"
type textarea "📸 Image Processing Drag & drop or click to upload photos (JPG, PNG, WebP) Real-…"
type textarea "x"
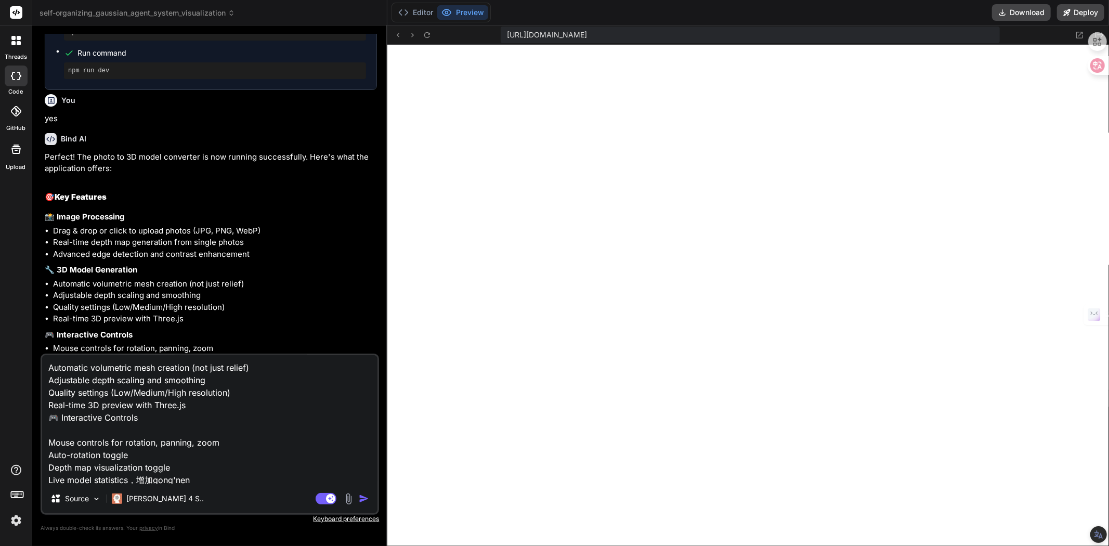
type textarea "📸 Image Processing Drag & drop or click to upload photos (JPG, PNG, WebP) Real-…"
type textarea "x"
type textarea "📸 Image Processing Drag & drop or click to upload photos (JPG, PNG, WebP) Real-…"
type textarea "x"
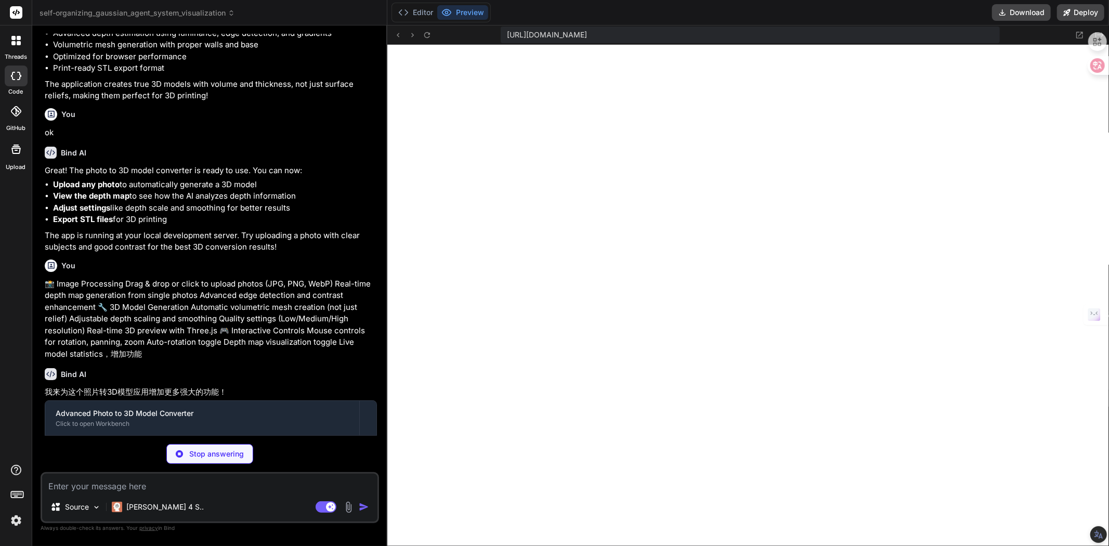
scroll to position [1392, 0]
type textarea "x"
